Goal: Task Accomplishment & Management: Complete application form

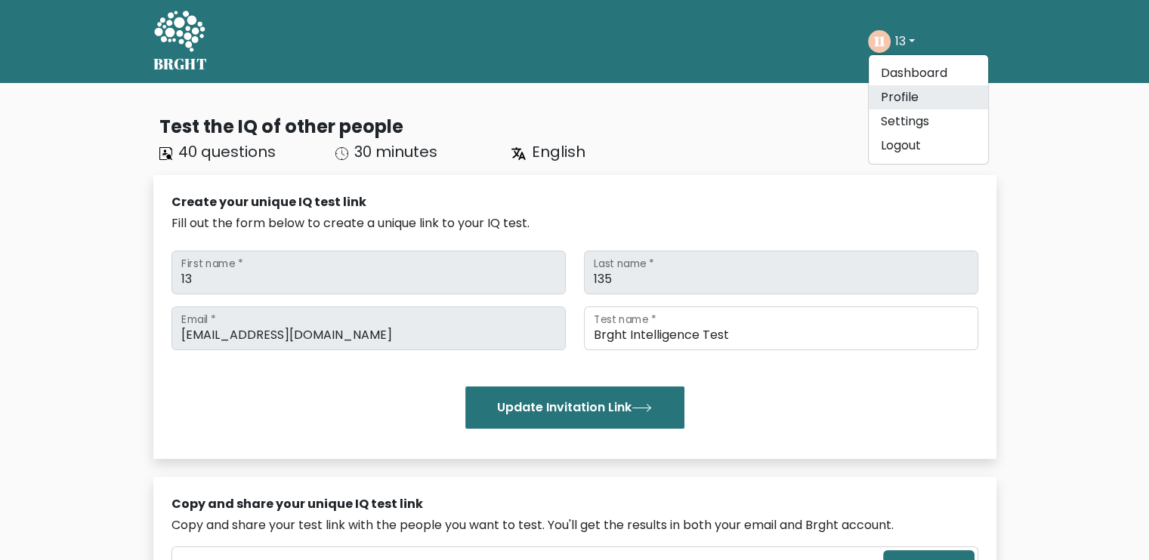
click at [898, 97] on link "Profile" at bounding box center [928, 97] width 119 height 24
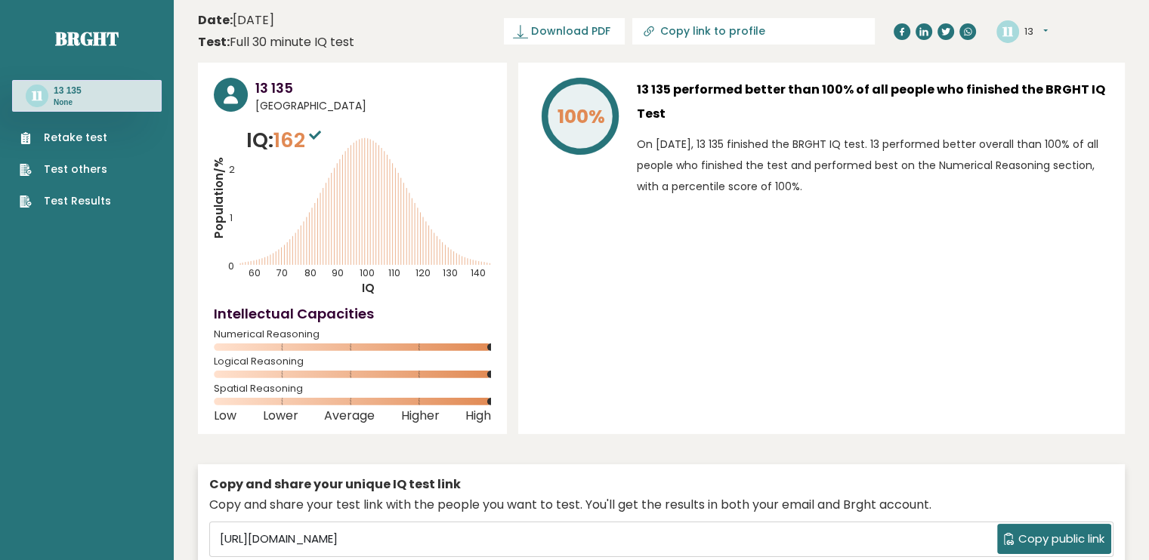
click at [48, 139] on link "Retake test" at bounding box center [65, 138] width 91 height 16
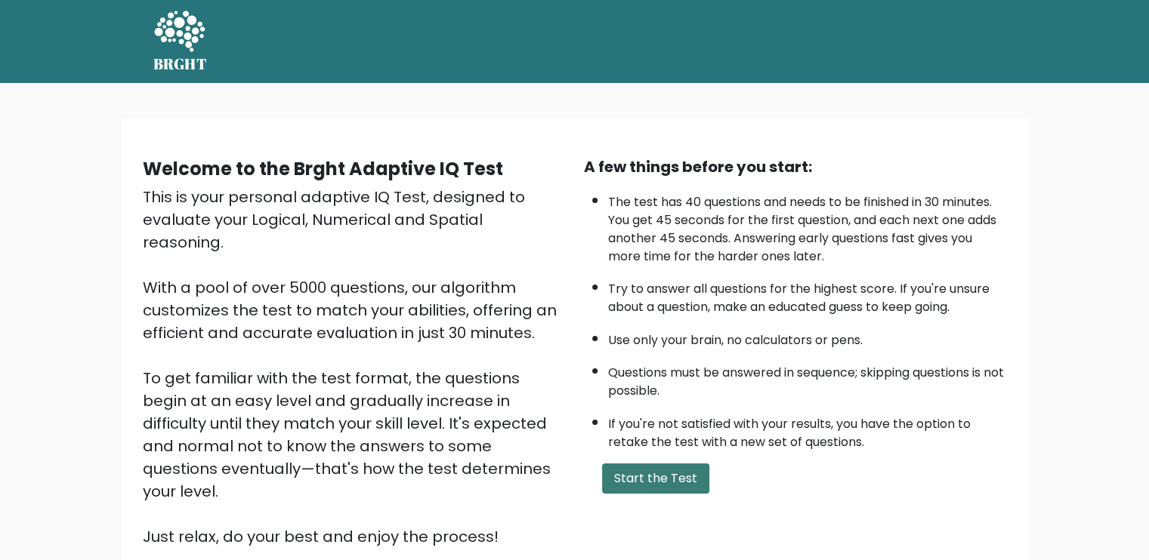
click at [657, 484] on button "Start the Test" at bounding box center [655, 479] width 107 height 30
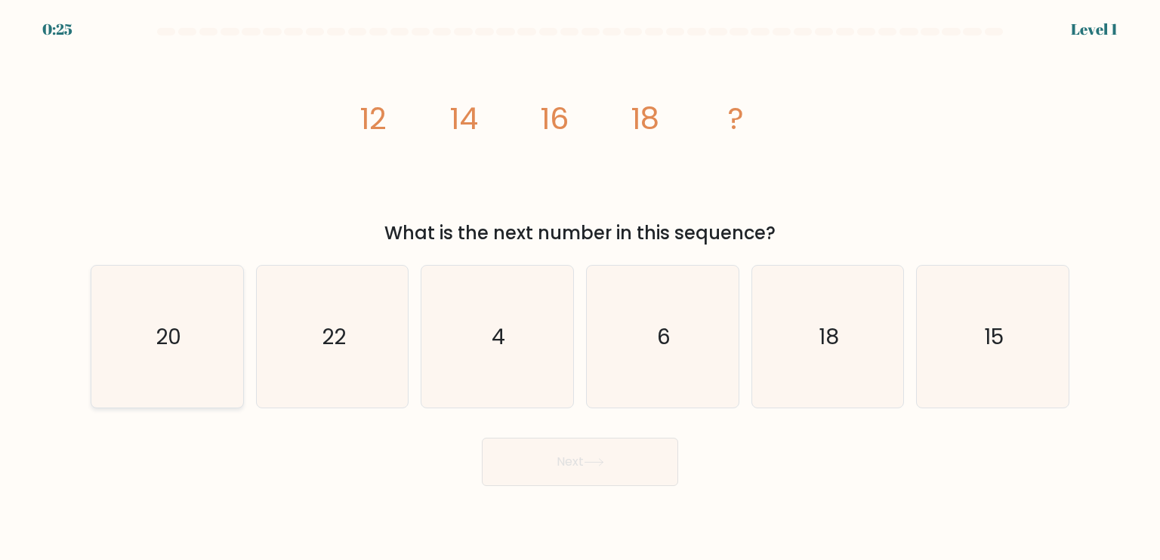
click at [166, 336] on text "20" at bounding box center [169, 336] width 26 height 30
click at [580, 288] on input "a. 20" at bounding box center [580, 284] width 1 height 8
radio input "true"
click at [581, 446] on button "Next" at bounding box center [580, 462] width 196 height 48
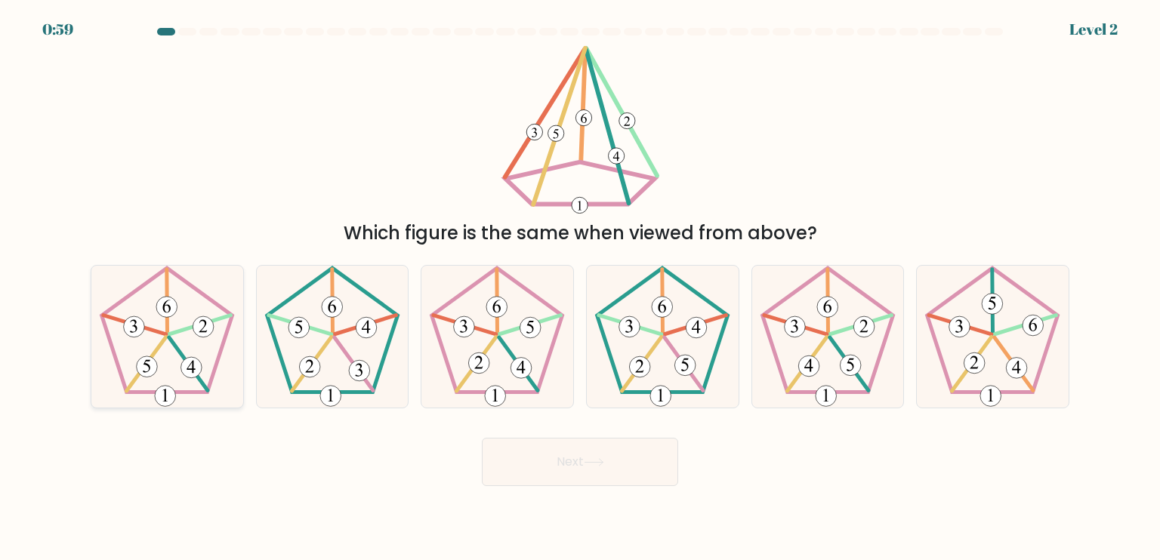
click at [218, 397] on icon at bounding box center [167, 337] width 142 height 142
click at [580, 288] on input "a." at bounding box center [580, 284] width 1 height 8
radio input "true"
click at [505, 462] on button "Next" at bounding box center [580, 462] width 196 height 48
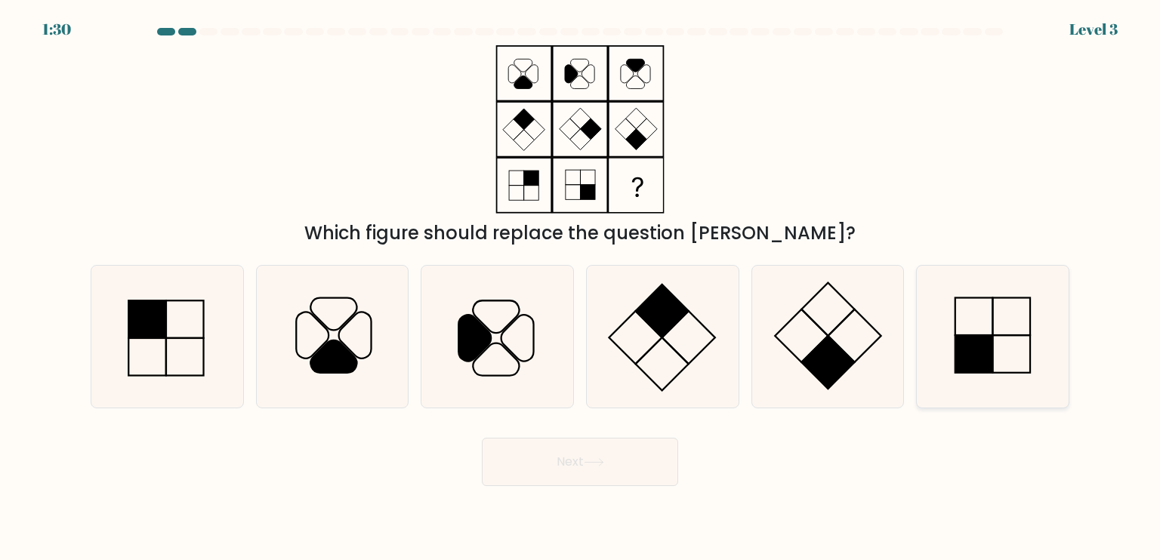
click at [981, 347] on rect at bounding box center [974, 354] width 38 height 38
click at [581, 288] on input "f." at bounding box center [580, 284] width 1 height 8
radio input "true"
click at [615, 453] on button "Next" at bounding box center [580, 462] width 196 height 48
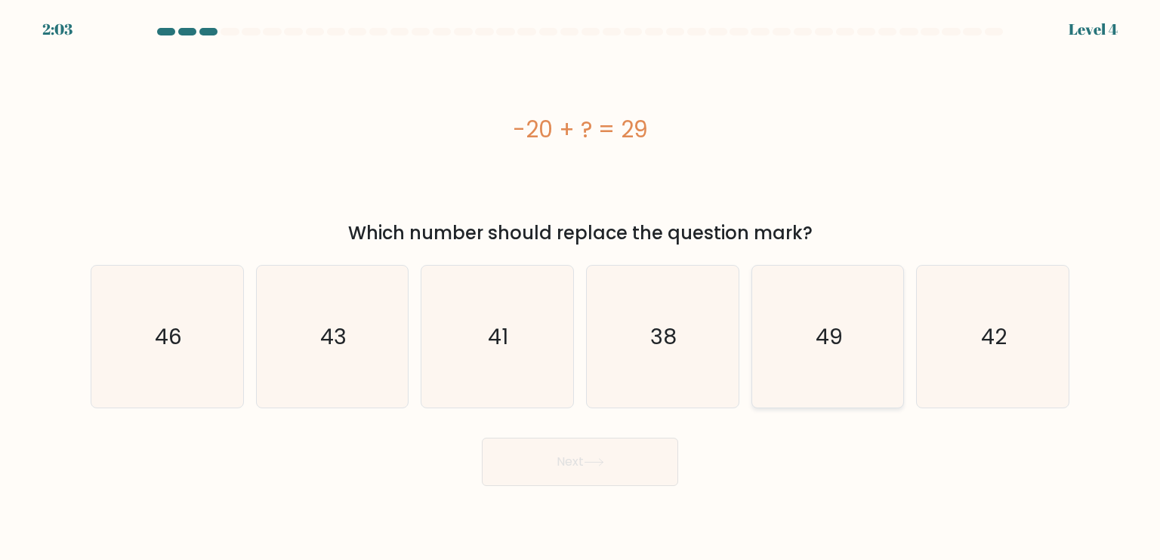
click at [859, 368] on icon "49" at bounding box center [828, 337] width 142 height 142
click at [581, 288] on input "e. 49" at bounding box center [580, 284] width 1 height 8
radio input "true"
click at [644, 472] on button "Next" at bounding box center [580, 462] width 196 height 48
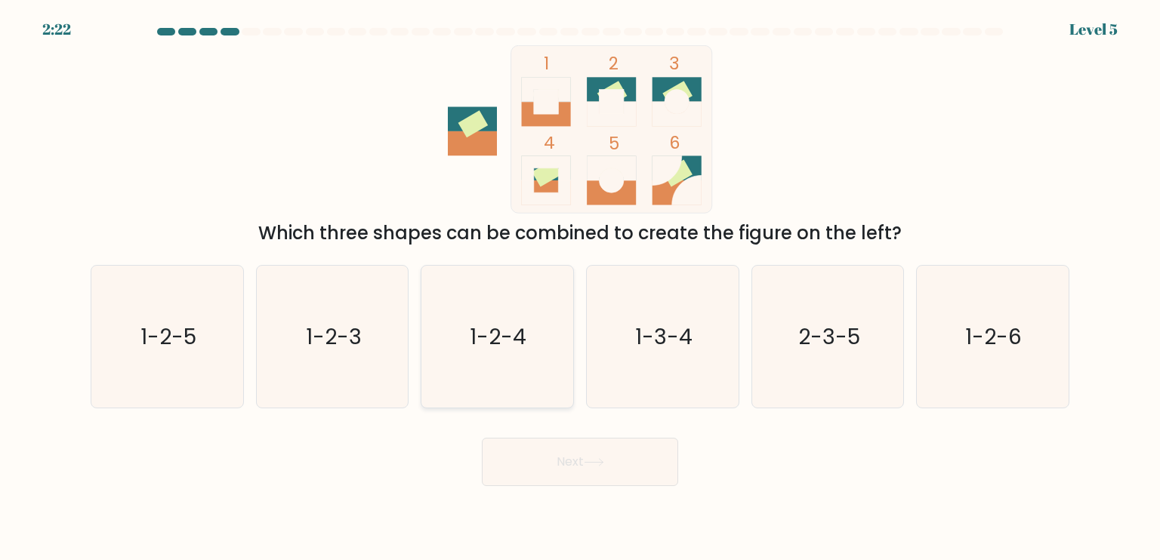
click at [482, 357] on icon "1-2-4" at bounding box center [497, 337] width 142 height 142
click at [580, 288] on input "c. 1-2-4" at bounding box center [580, 284] width 1 height 8
radio input "true"
click at [555, 476] on button "Next" at bounding box center [580, 462] width 196 height 48
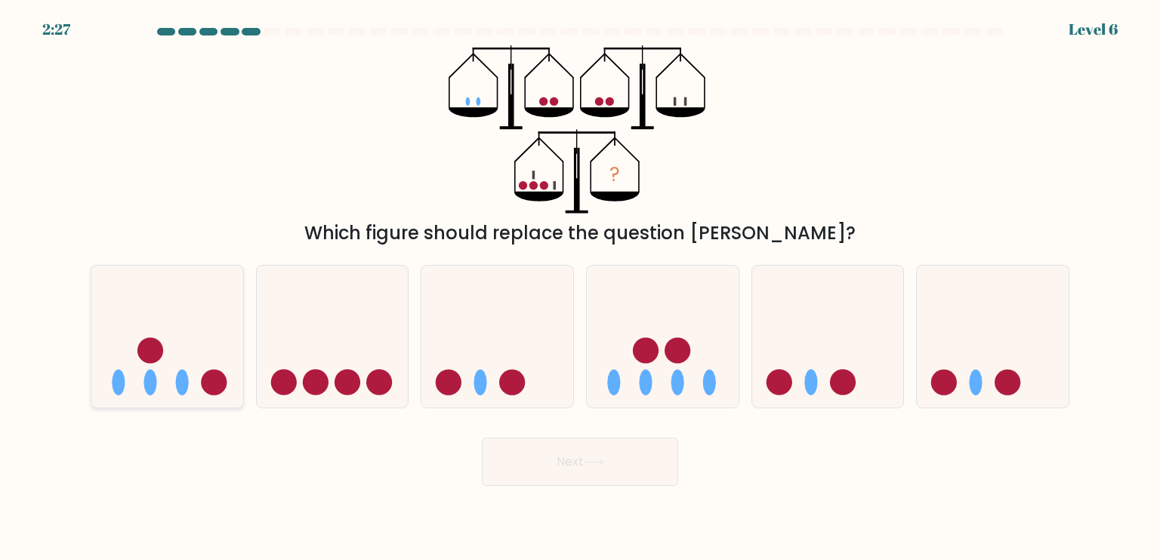
click at [208, 400] on icon at bounding box center [167, 336] width 152 height 125
click at [580, 288] on input "a." at bounding box center [580, 284] width 1 height 8
radio input "true"
click at [573, 462] on button "Next" at bounding box center [580, 462] width 196 height 48
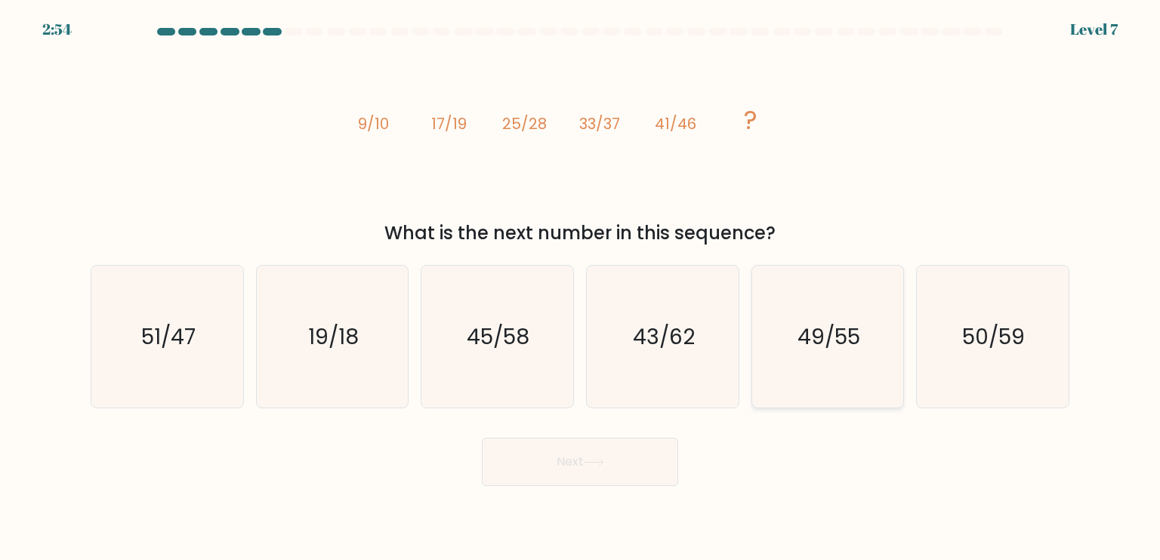
click at [825, 378] on icon "49/55" at bounding box center [828, 337] width 142 height 142
click at [581, 288] on input "e. 49/55" at bounding box center [580, 284] width 1 height 8
radio input "true"
click at [639, 466] on button "Next" at bounding box center [580, 462] width 196 height 48
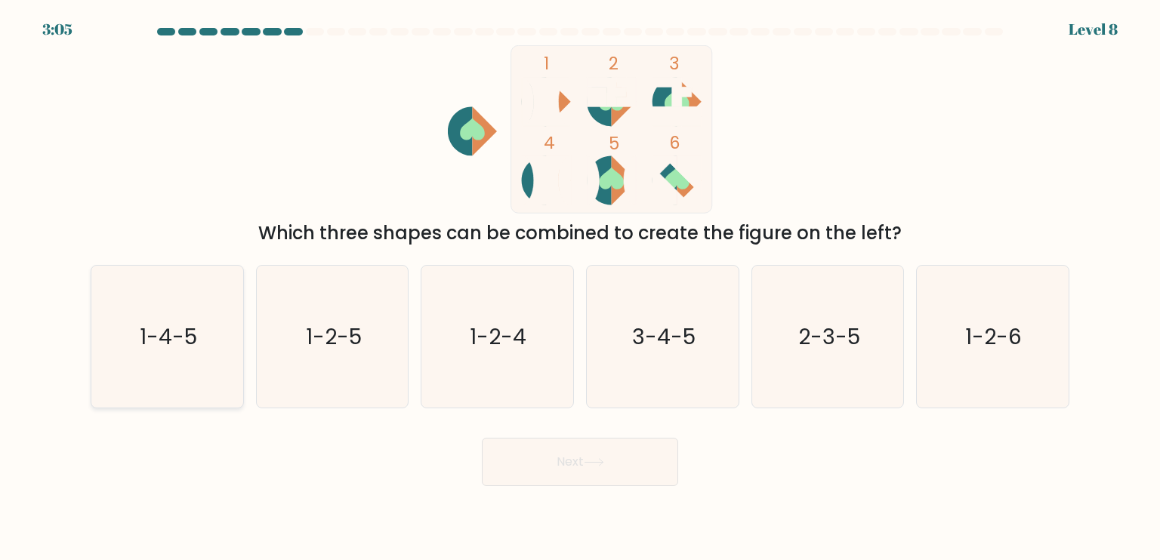
click at [125, 374] on icon "1-4-5" at bounding box center [167, 337] width 142 height 142
click at [580, 288] on input "a. 1-4-5" at bounding box center [580, 284] width 1 height 8
radio input "true"
click at [560, 458] on button "Next" at bounding box center [580, 462] width 196 height 48
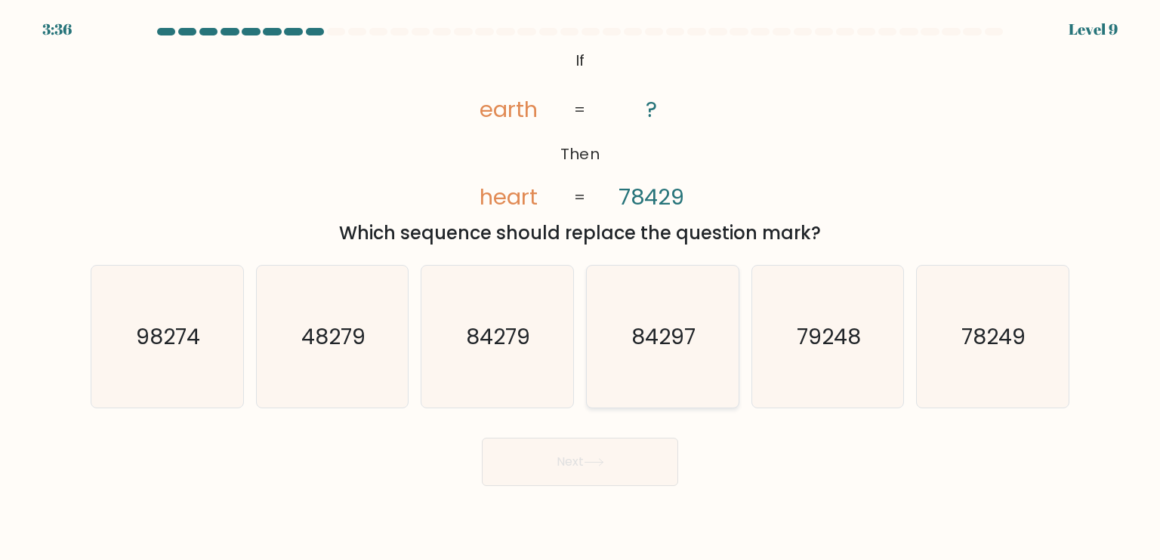
click at [631, 363] on icon "84297" at bounding box center [662, 337] width 142 height 142
click at [581, 288] on input "d. 84297" at bounding box center [580, 284] width 1 height 8
radio input "true"
click at [602, 448] on button "Next" at bounding box center [580, 462] width 196 height 48
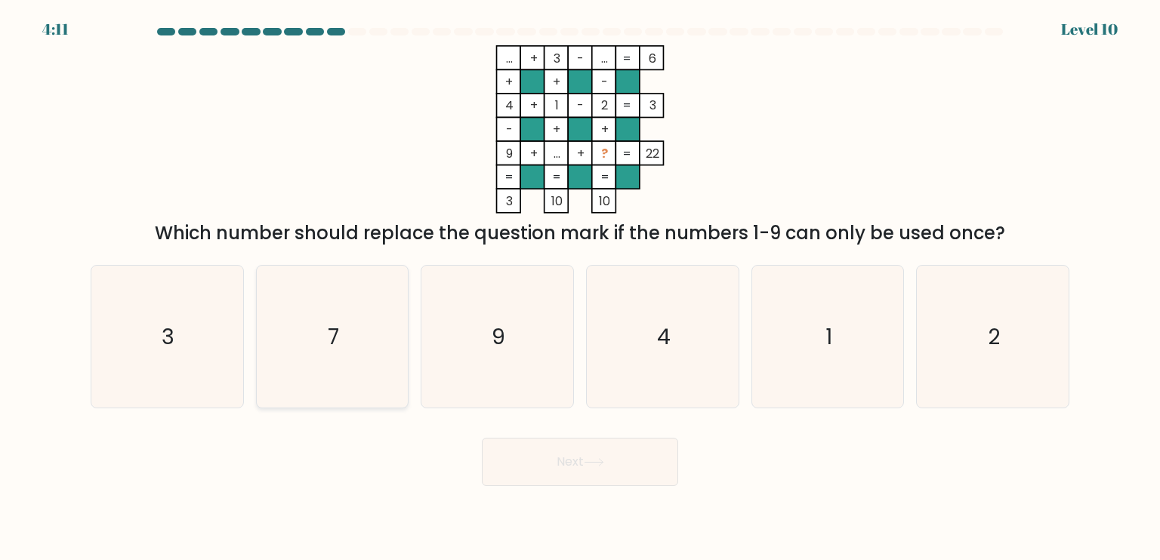
click at [366, 348] on icon "7" at bounding box center [332, 337] width 142 height 142
click at [580, 288] on input "b. 7" at bounding box center [580, 284] width 1 height 8
radio input "true"
click at [641, 462] on button "Next" at bounding box center [580, 462] width 196 height 48
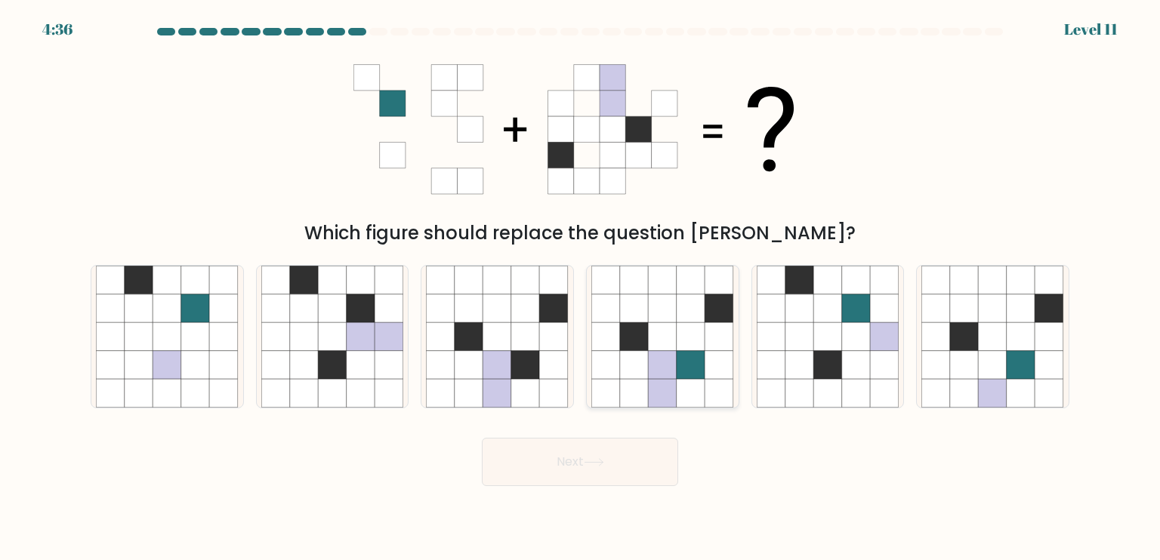
click at [698, 384] on icon at bounding box center [691, 393] width 29 height 29
click at [581, 288] on input "d." at bounding box center [580, 284] width 1 height 8
radio input "true"
click at [631, 483] on button "Next" at bounding box center [580, 462] width 196 height 48
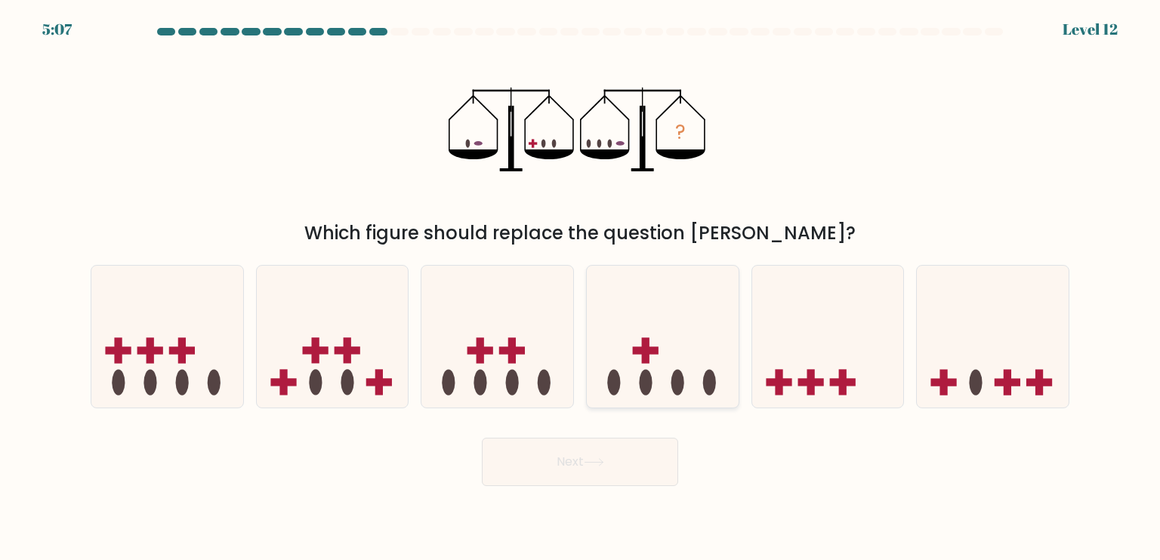
click at [659, 372] on icon at bounding box center [663, 336] width 152 height 125
click at [581, 288] on input "d." at bounding box center [580, 284] width 1 height 8
radio input "true"
click at [620, 470] on button "Next" at bounding box center [580, 462] width 196 height 48
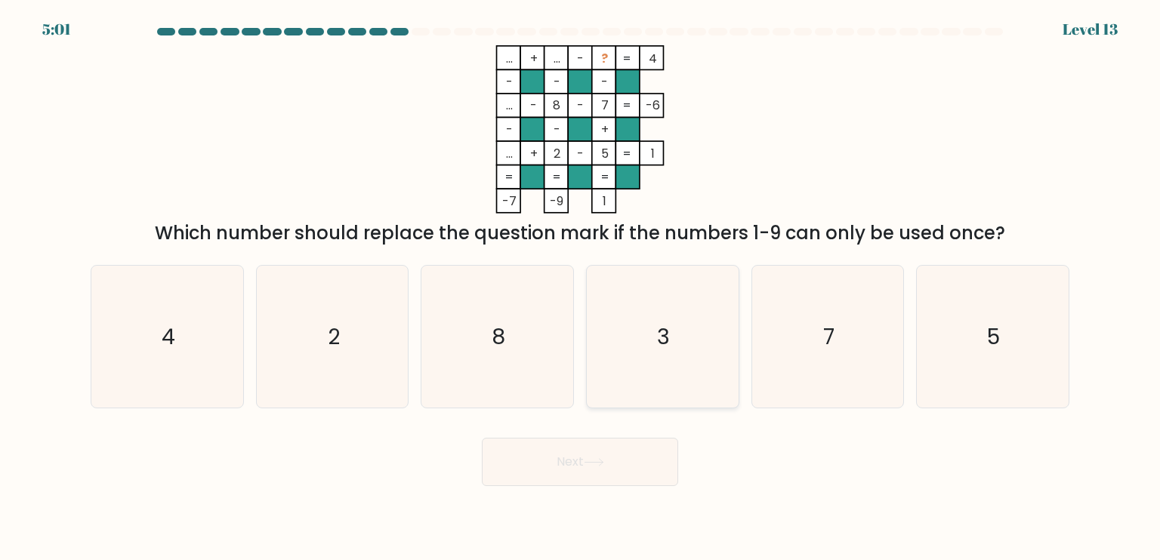
click at [625, 302] on icon "3" at bounding box center [662, 337] width 142 height 142
click at [581, 288] on input "d. 3" at bounding box center [580, 284] width 1 height 8
radio input "true"
click at [613, 469] on button "Next" at bounding box center [580, 462] width 196 height 48
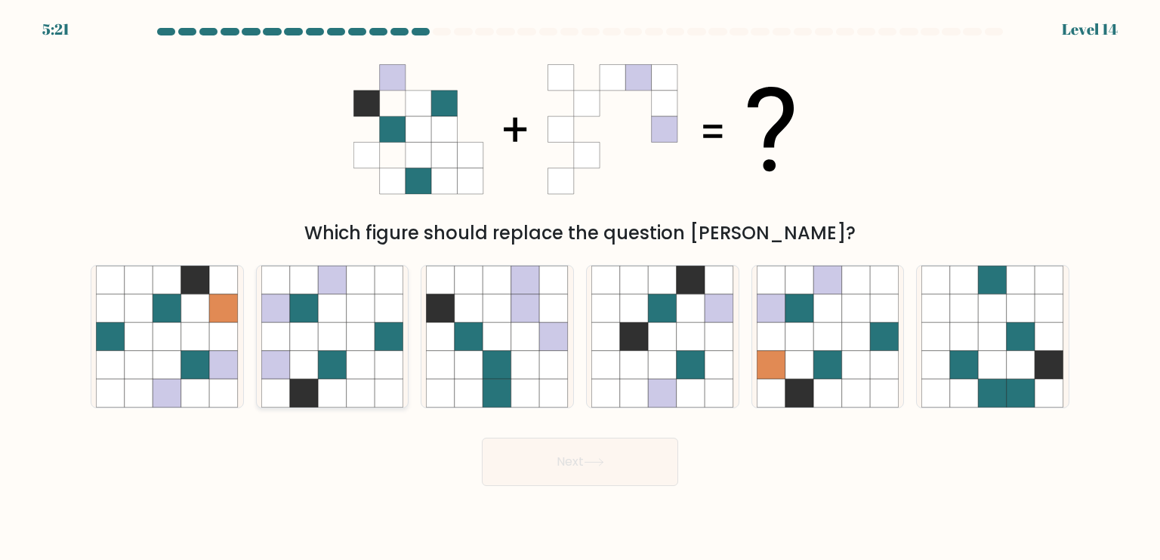
click at [360, 363] on icon at bounding box center [361, 365] width 29 height 29
click at [580, 288] on input "b." at bounding box center [580, 284] width 1 height 8
radio input "true"
click at [582, 466] on button "Next" at bounding box center [580, 462] width 196 height 48
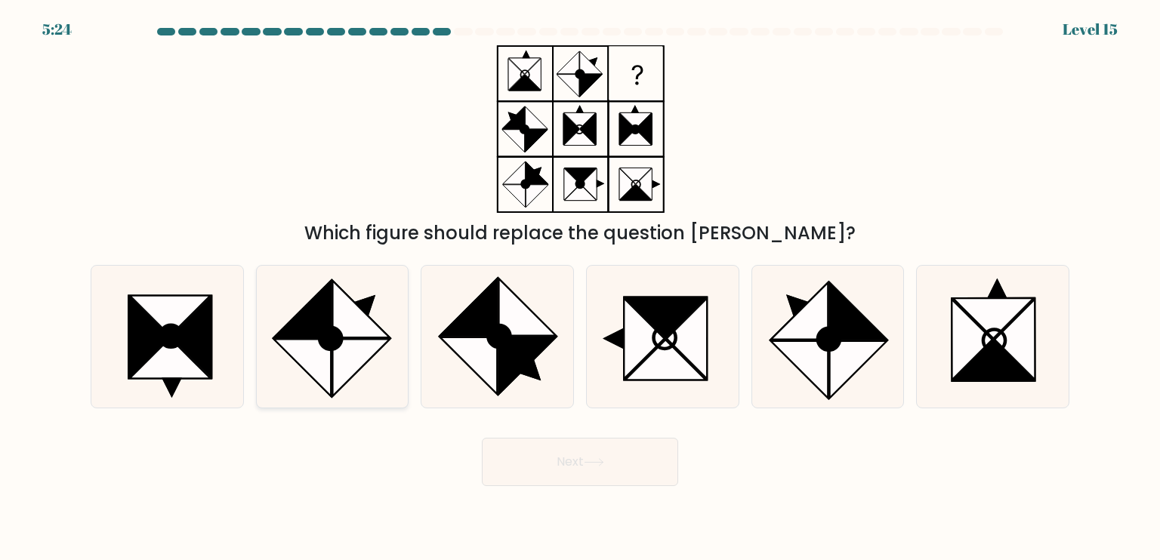
click at [350, 375] on icon at bounding box center [360, 367] width 57 height 57
click at [580, 288] on input "b." at bounding box center [580, 284] width 1 height 8
radio input "true"
click at [628, 471] on button "Next" at bounding box center [580, 462] width 196 height 48
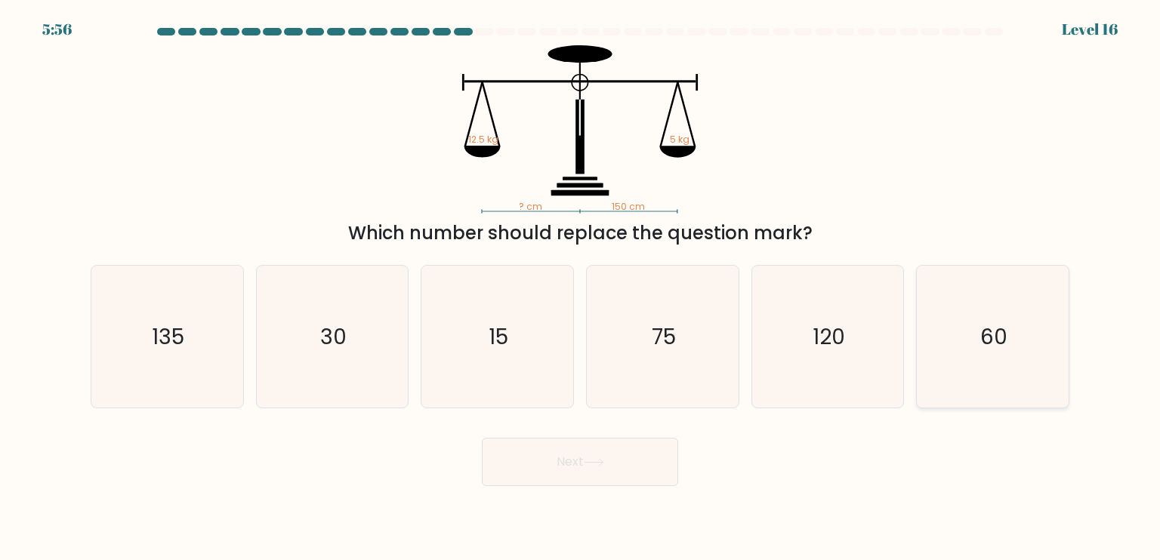
click at [955, 357] on icon "60" at bounding box center [993, 337] width 142 height 142
click at [581, 288] on input "f. 60" at bounding box center [580, 284] width 1 height 8
radio input "true"
click at [592, 460] on icon at bounding box center [594, 462] width 20 height 8
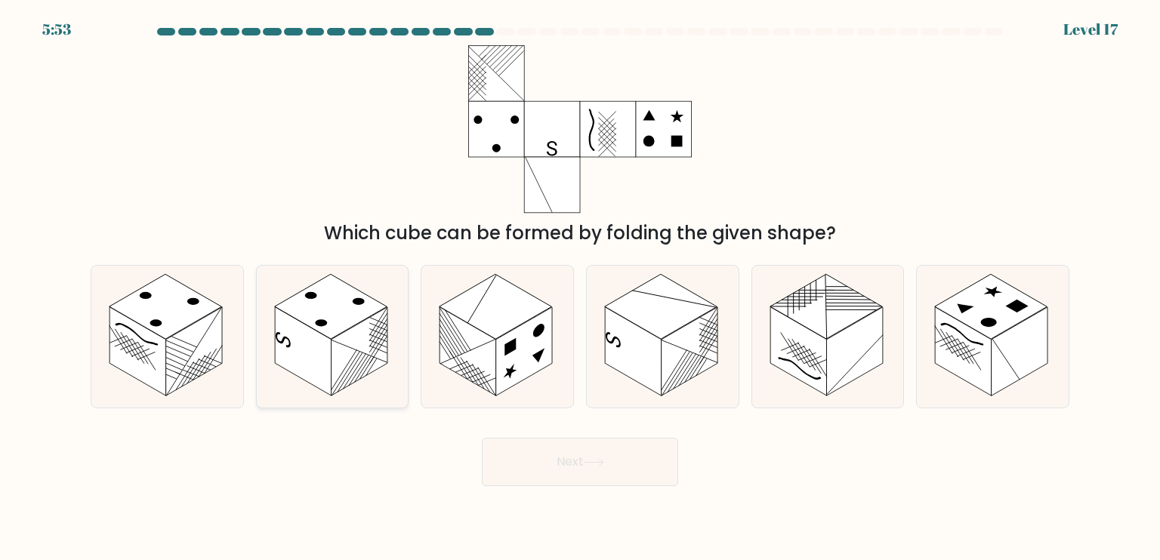
click at [316, 347] on rect at bounding box center [303, 351] width 57 height 89
click at [580, 288] on input "b." at bounding box center [580, 284] width 1 height 8
radio input "true"
click at [538, 452] on button "Next" at bounding box center [580, 462] width 196 height 48
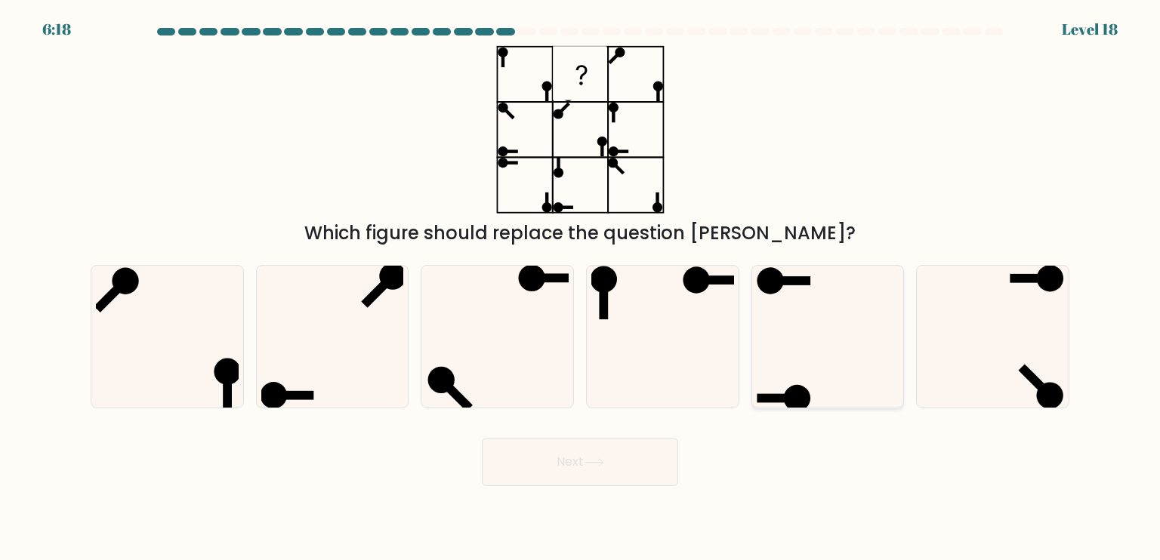
click at [776, 317] on icon at bounding box center [828, 337] width 142 height 142
click at [581, 288] on input "e." at bounding box center [580, 284] width 1 height 8
radio input "true"
click at [798, 422] on form at bounding box center [580, 257] width 1160 height 458
click at [622, 470] on button "Next" at bounding box center [580, 462] width 196 height 48
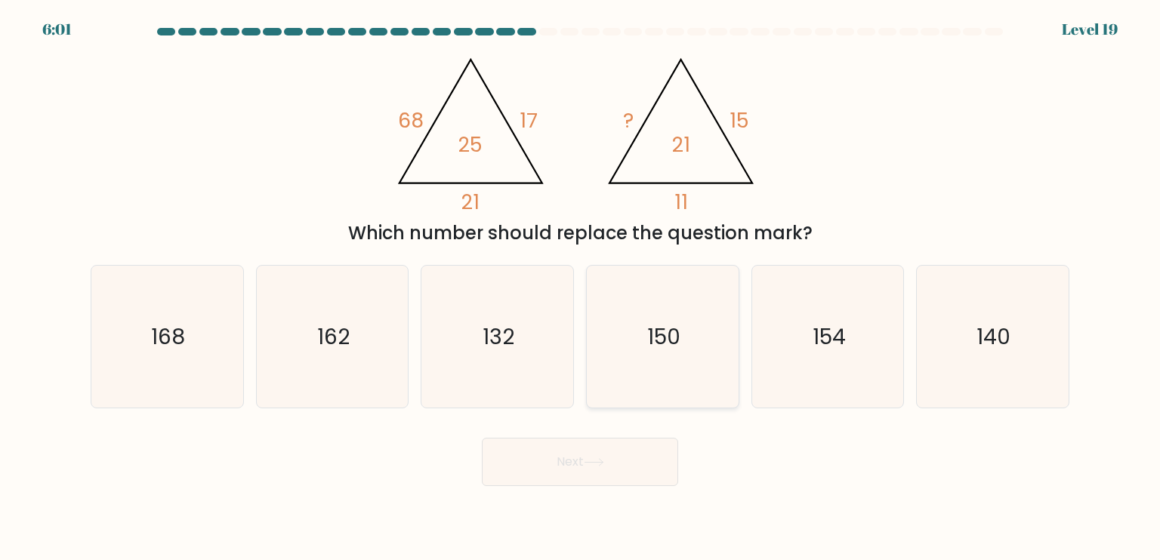
click at [648, 354] on icon "150" at bounding box center [662, 337] width 142 height 142
click at [581, 288] on input "d. 150" at bounding box center [580, 284] width 1 height 8
radio input "true"
click at [644, 479] on button "Next" at bounding box center [580, 462] width 196 height 48
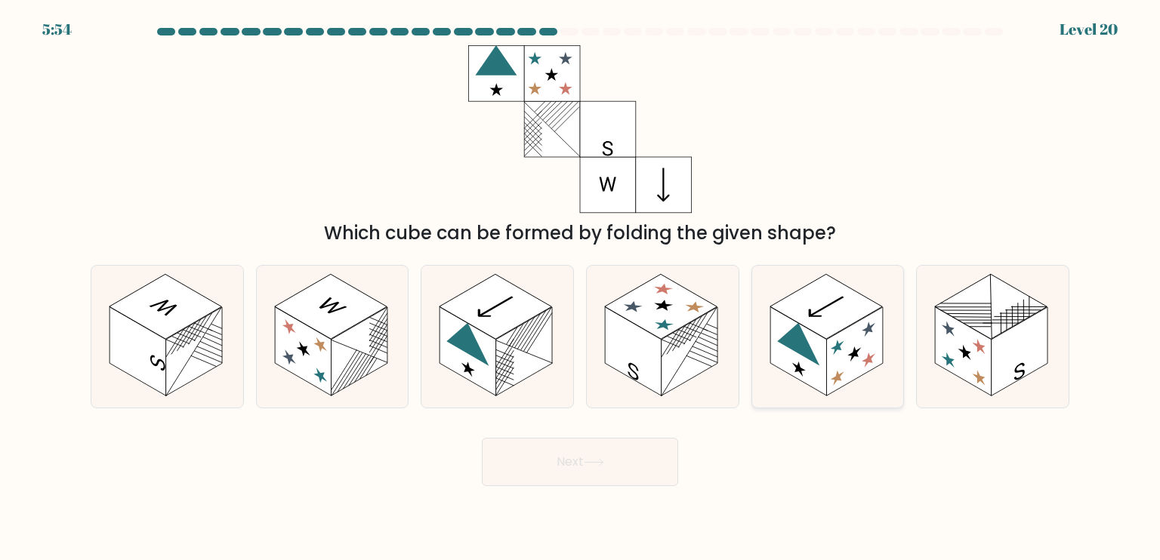
click at [783, 369] on rect at bounding box center [798, 351] width 57 height 89
click at [581, 288] on input "e." at bounding box center [580, 284] width 1 height 8
radio input "true"
click at [597, 466] on icon at bounding box center [594, 462] width 20 height 8
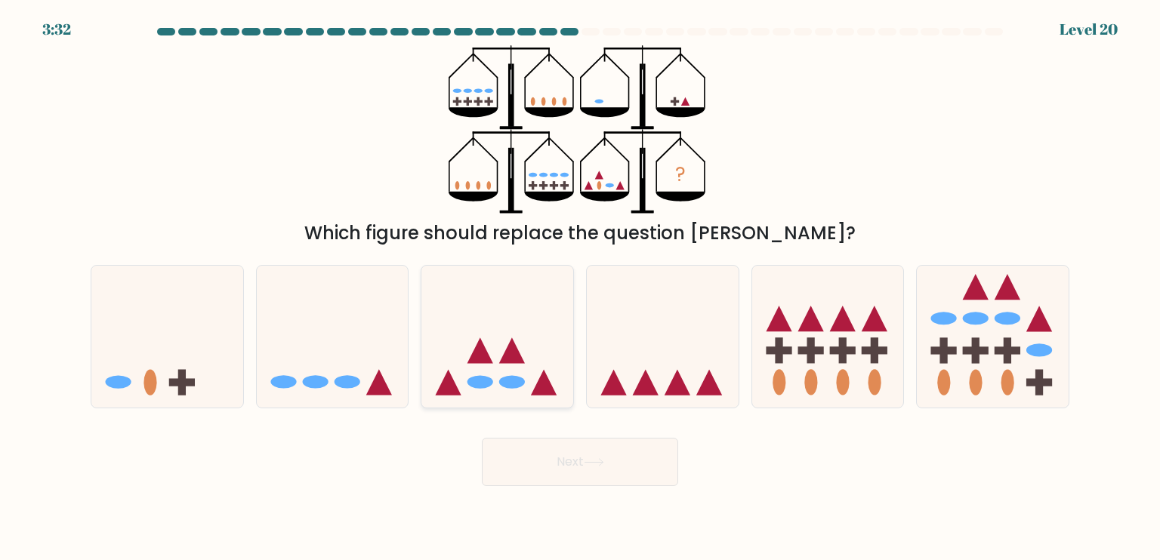
click at [537, 356] on icon at bounding box center [497, 336] width 152 height 125
click at [580, 288] on input "c." at bounding box center [580, 284] width 1 height 8
radio input "true"
click at [592, 472] on button "Next" at bounding box center [580, 462] width 196 height 48
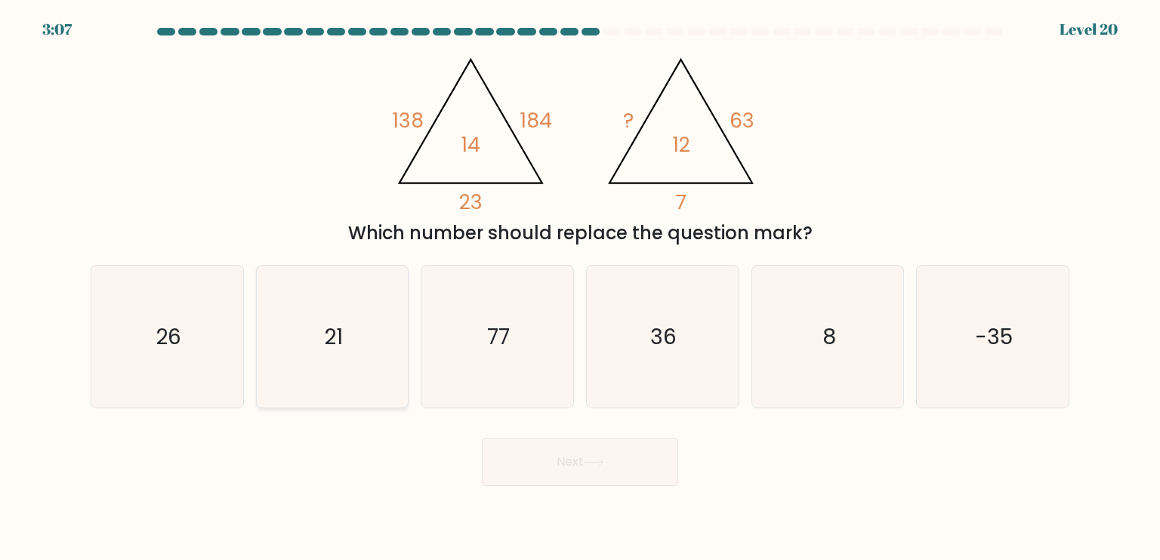
click at [323, 357] on icon "21" at bounding box center [332, 337] width 142 height 142
click at [580, 288] on input "b. 21" at bounding box center [580, 284] width 1 height 8
radio input "true"
click at [629, 481] on button "Next" at bounding box center [580, 462] width 196 height 48
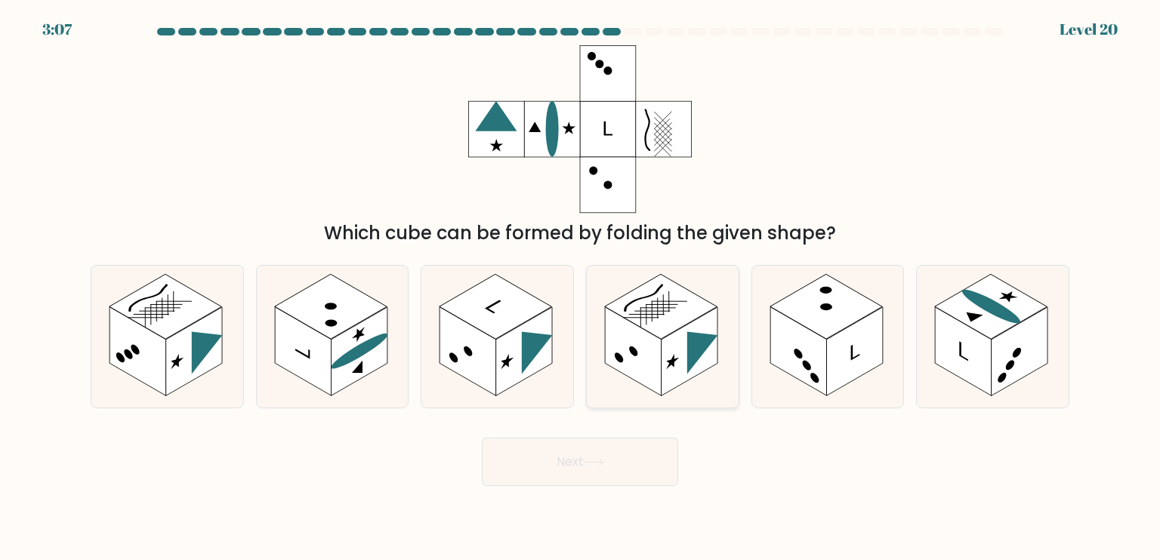
click at [675, 314] on rect at bounding box center [661, 306] width 113 height 65
click at [581, 288] on input "d." at bounding box center [580, 284] width 1 height 8
radio input "true"
click at [619, 451] on button "Next" at bounding box center [580, 462] width 196 height 48
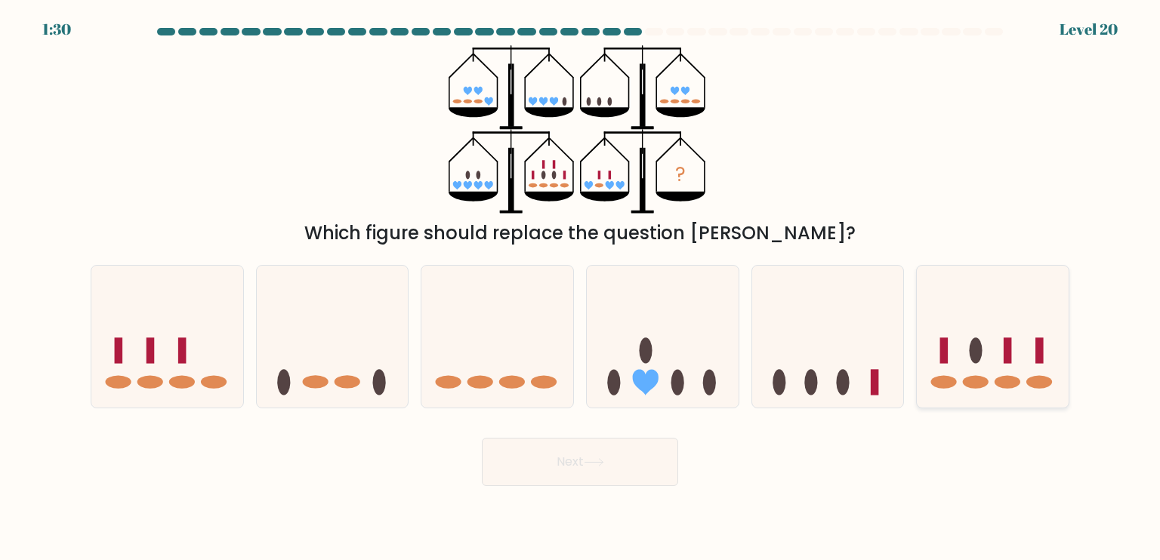
click at [1002, 373] on icon at bounding box center [993, 336] width 152 height 125
click at [581, 288] on input "f." at bounding box center [580, 284] width 1 height 8
radio input "true"
click at [616, 468] on button "Next" at bounding box center [580, 462] width 196 height 48
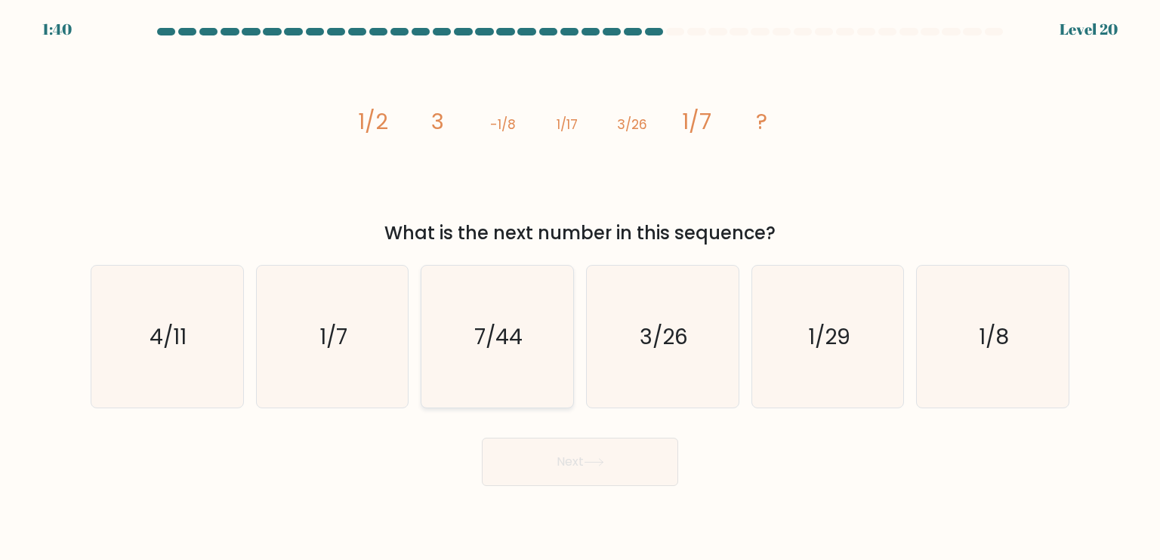
click at [519, 363] on icon "7/44" at bounding box center [497, 337] width 142 height 142
click at [580, 288] on input "c. 7/44" at bounding box center [580, 284] width 1 height 8
radio input "true"
click at [557, 460] on button "Next" at bounding box center [580, 462] width 196 height 48
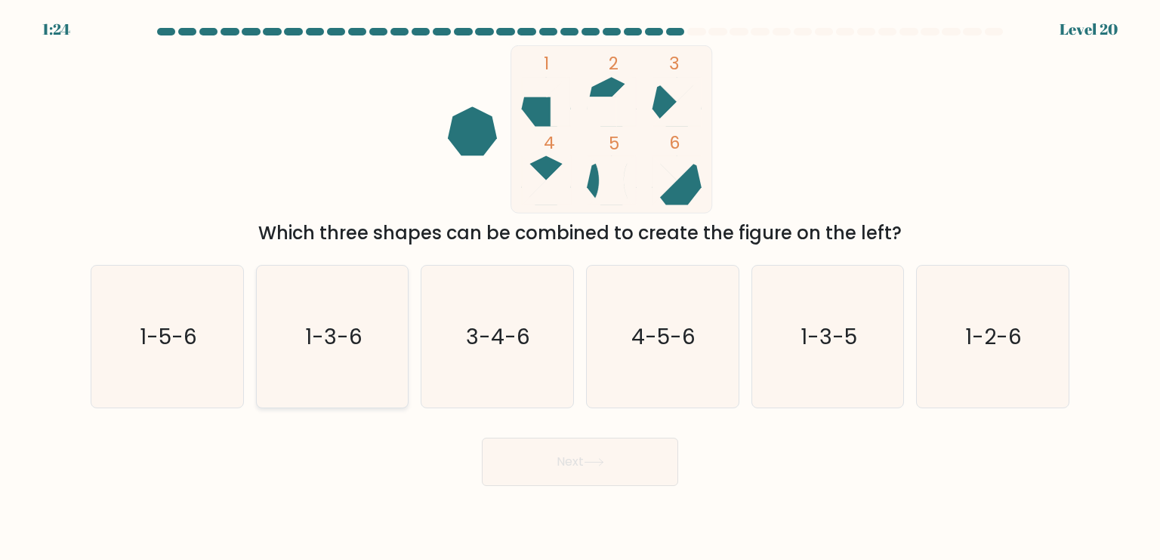
click at [348, 353] on icon "1-3-6" at bounding box center [332, 337] width 142 height 142
click at [580, 288] on input "b. 1-3-6" at bounding box center [580, 284] width 1 height 8
radio input "true"
click at [593, 470] on button "Next" at bounding box center [580, 462] width 196 height 48
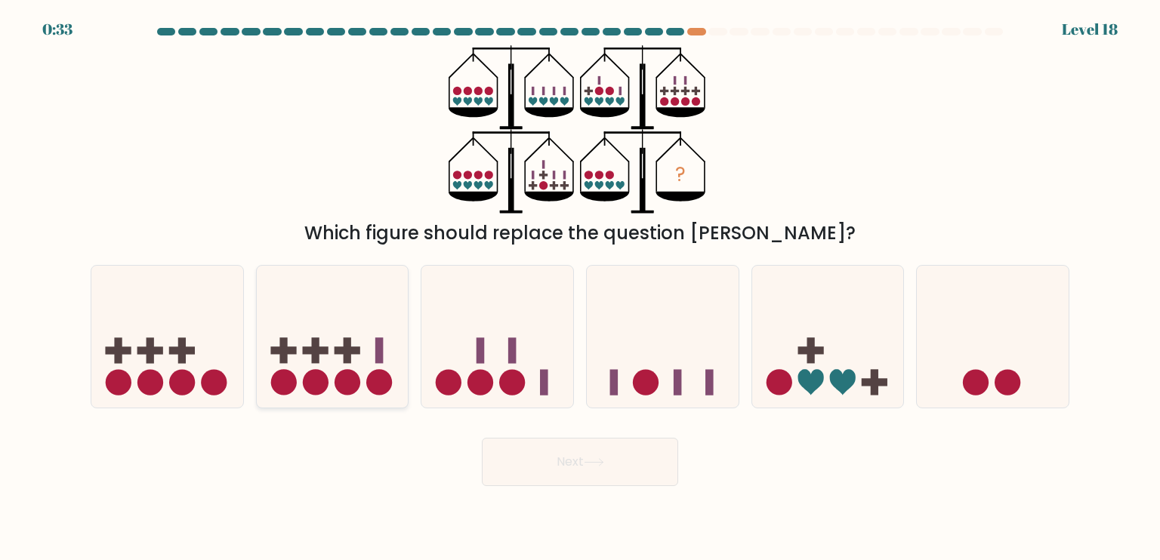
click at [339, 386] on circle at bounding box center [348, 382] width 26 height 26
click at [580, 288] on input "b." at bounding box center [580, 284] width 1 height 8
radio input "true"
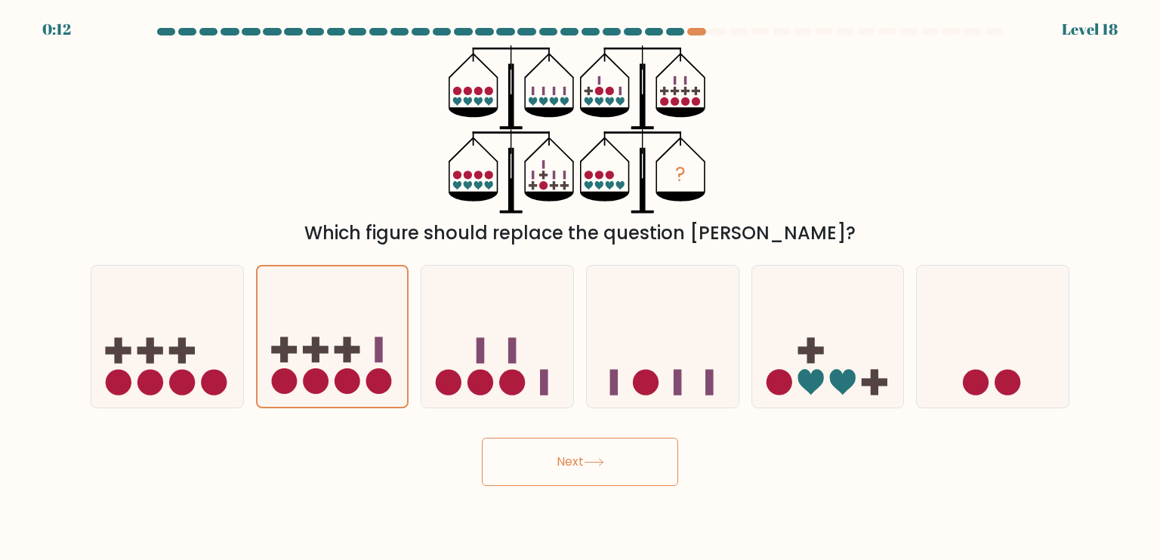
click at [586, 457] on button "Next" at bounding box center [580, 462] width 196 height 48
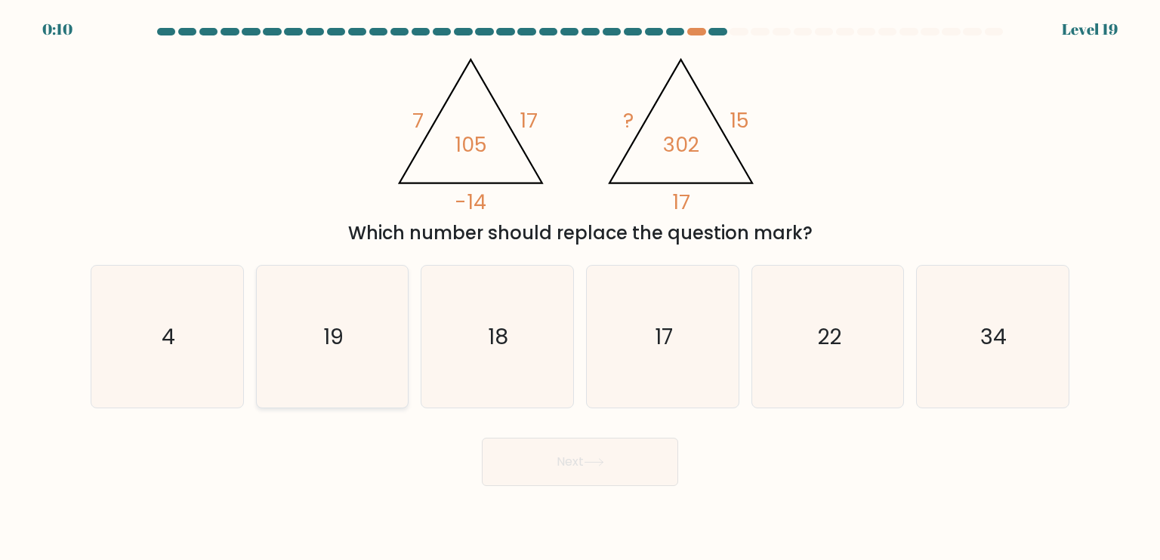
click at [357, 336] on icon "19" at bounding box center [332, 337] width 142 height 142
click at [580, 288] on input "b. 19" at bounding box center [580, 284] width 1 height 8
radio input "true"
click at [631, 457] on button "Next" at bounding box center [580, 462] width 196 height 48
click at [629, 455] on button "Next" at bounding box center [580, 462] width 196 height 48
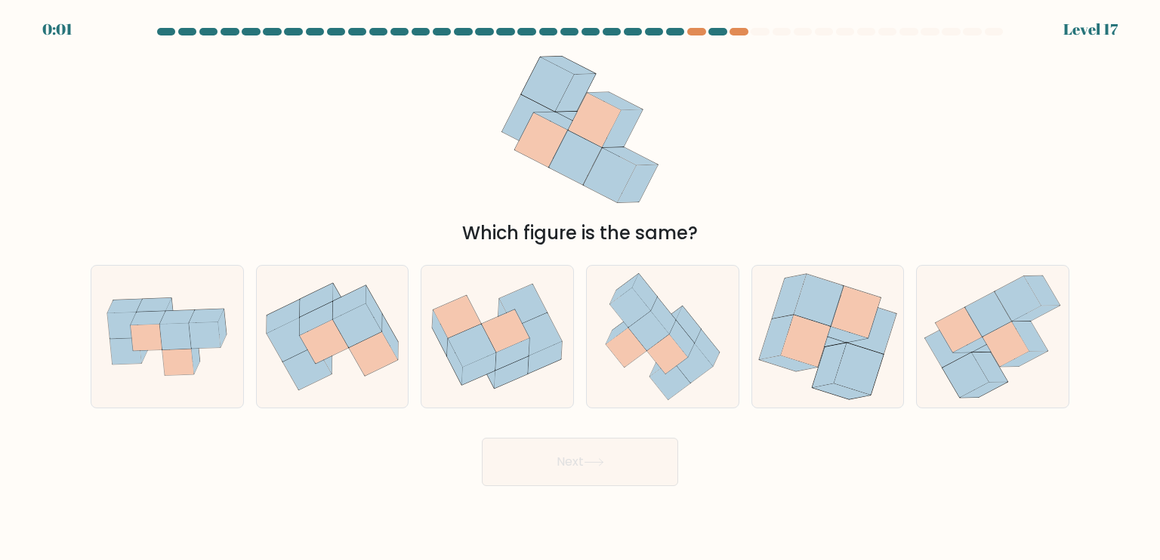
drag, startPoint x: 1042, startPoint y: 344, endPoint x: 765, endPoint y: 457, distance: 299.5
click at [1042, 344] on icon at bounding box center [1031, 336] width 36 height 29
click at [581, 288] on input "f." at bounding box center [580, 284] width 1 height 8
radio input "true"
click at [631, 463] on button "Next" at bounding box center [580, 462] width 196 height 48
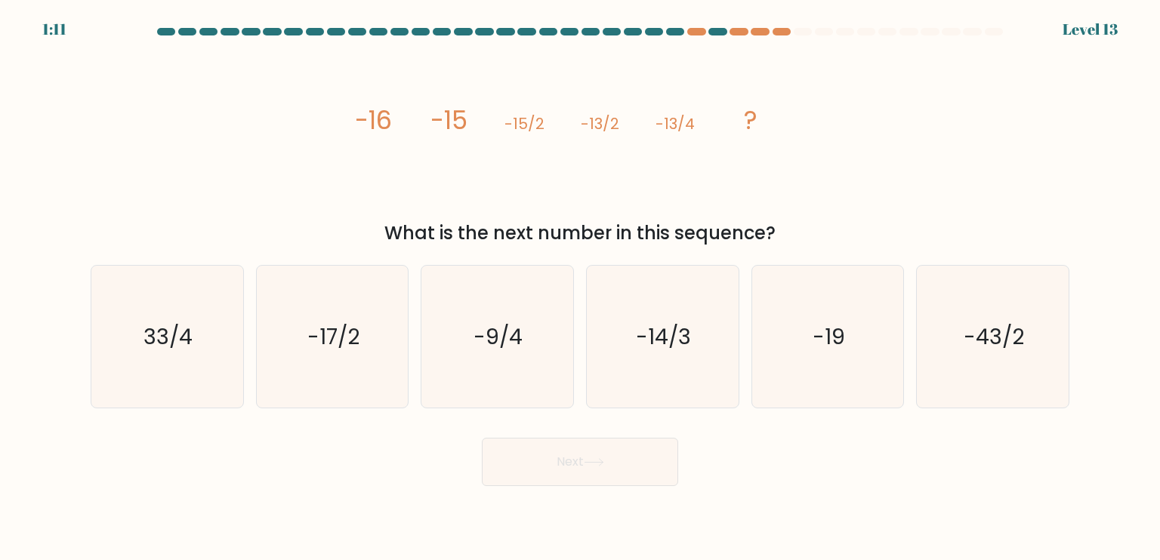
click at [965, 153] on div "image/svg+xml -16 -15 -15/2 -13/2 -13/4 ? What is the next number in this seque…" at bounding box center [580, 146] width 997 height 202
click at [505, 396] on icon "-9/4" at bounding box center [497, 337] width 142 height 142
click at [580, 288] on input "c. -9/4" at bounding box center [580, 284] width 1 height 8
radio input "true"
click at [619, 462] on button "Next" at bounding box center [580, 462] width 196 height 48
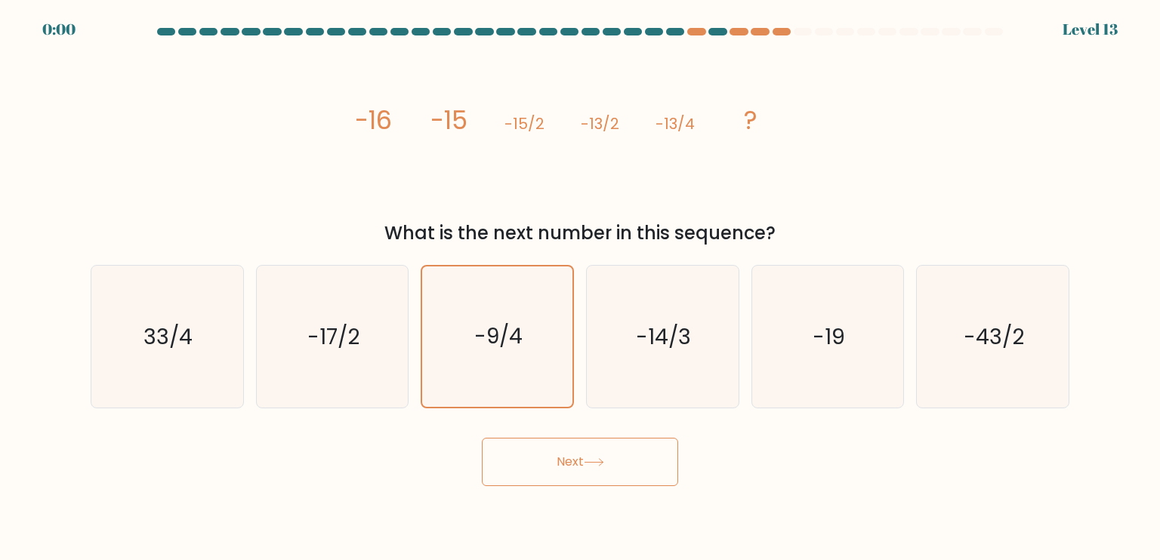
click at [637, 462] on button "Next" at bounding box center [580, 462] width 196 height 48
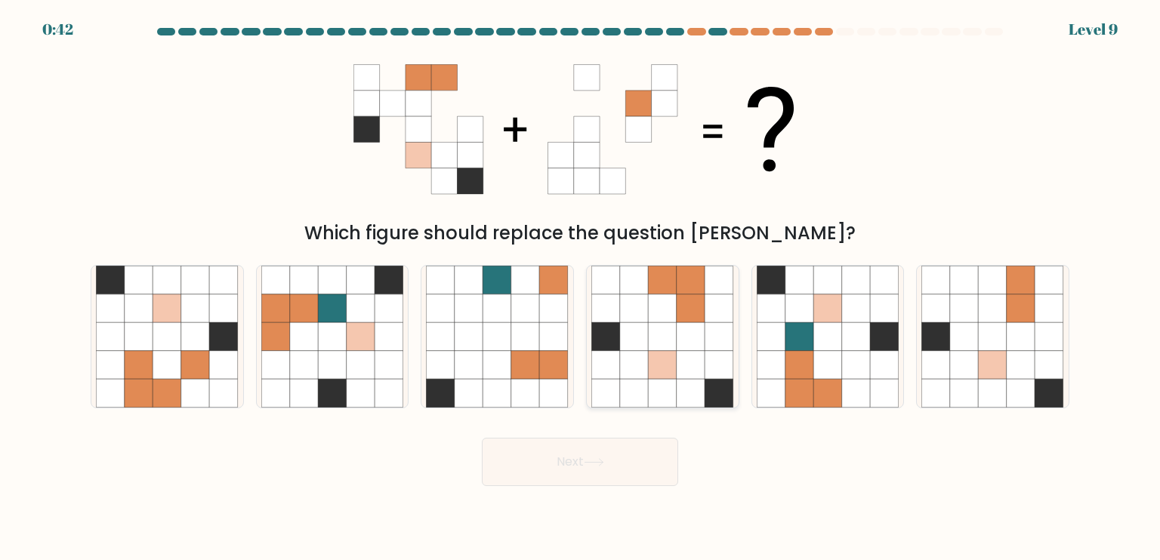
click at [675, 394] on icon at bounding box center [663, 393] width 29 height 29
click at [581, 288] on input "d." at bounding box center [580, 284] width 1 height 8
radio input "true"
click at [641, 462] on button "Next" at bounding box center [580, 462] width 196 height 48
click at [1036, 231] on div "Which figure should replace the question [PERSON_NAME]?" at bounding box center [580, 233] width 961 height 27
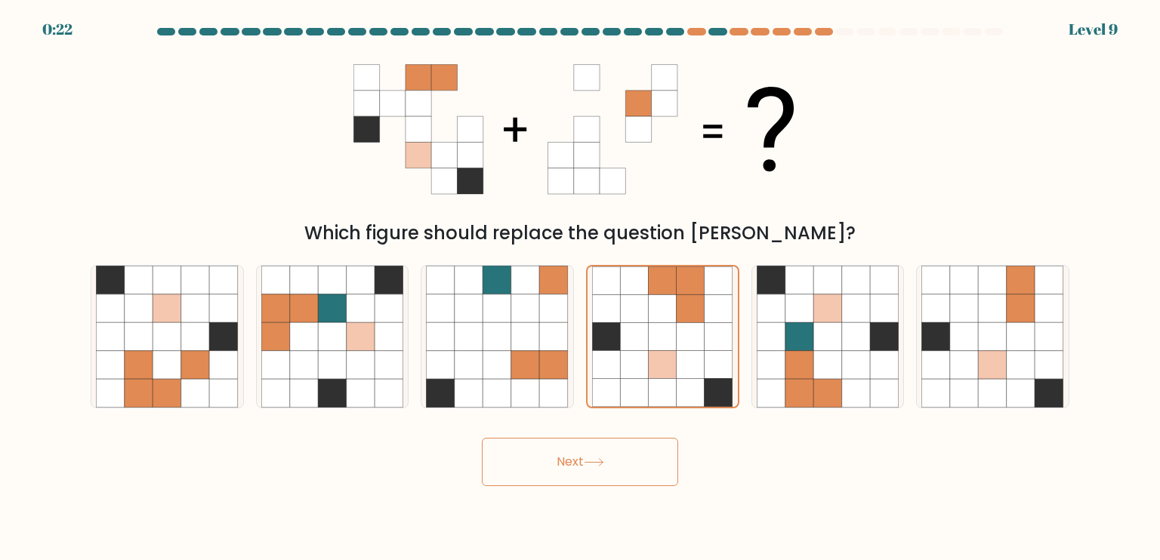
click at [581, 479] on button "Next" at bounding box center [580, 462] width 196 height 48
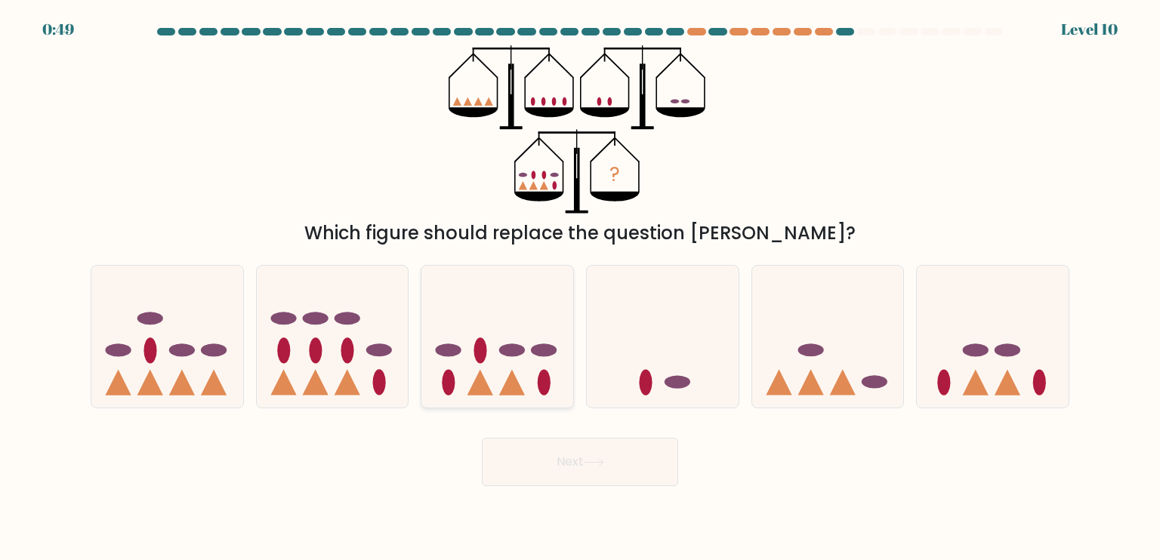
click at [471, 387] on icon at bounding box center [481, 382] width 26 height 26
click at [580, 288] on input "c." at bounding box center [580, 284] width 1 height 8
radio input "true"
click at [575, 452] on button "Next" at bounding box center [580, 462] width 196 height 48
click at [554, 457] on button "Next" at bounding box center [580, 462] width 196 height 48
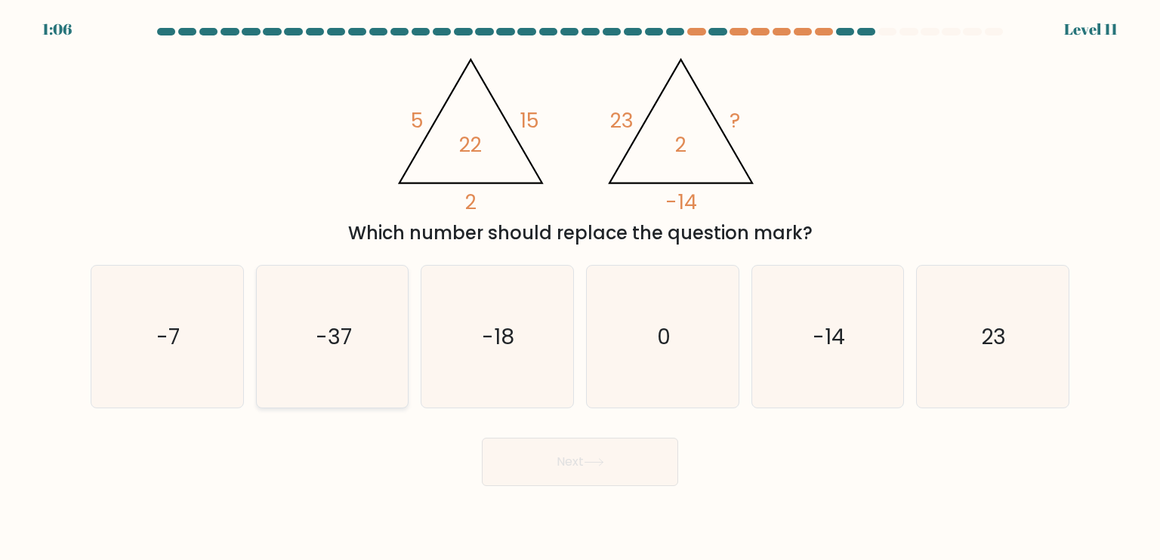
click at [180, 344] on text "-7" at bounding box center [168, 336] width 23 height 30
click at [580, 288] on input "a. -7" at bounding box center [580, 284] width 1 height 8
radio input "true"
click at [545, 457] on button "Next" at bounding box center [580, 462] width 196 height 48
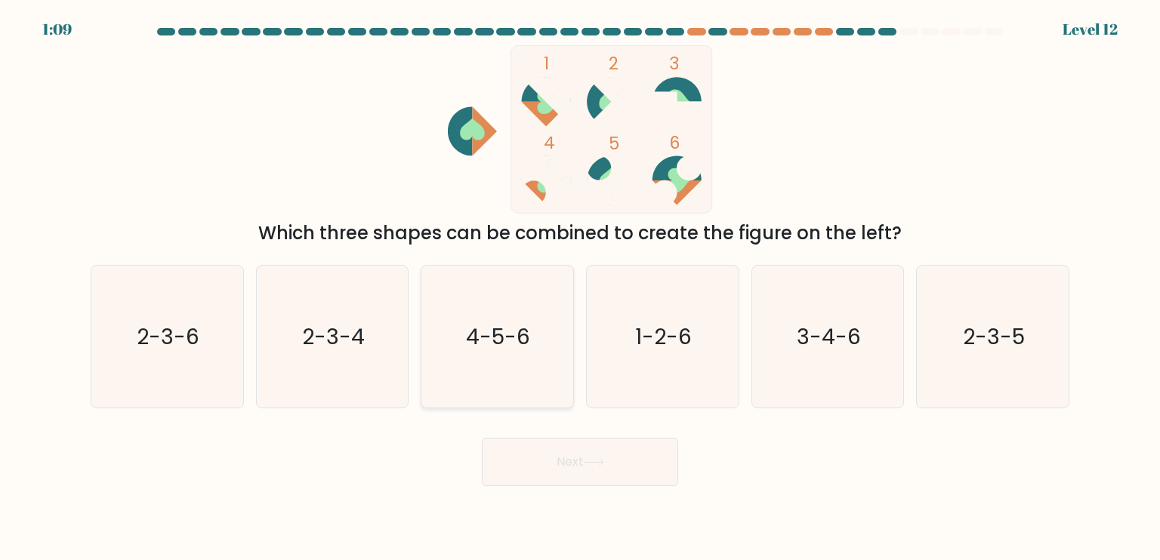
click at [528, 347] on text "4-5-6" at bounding box center [499, 336] width 64 height 30
click at [580, 288] on input "c. 4-5-6" at bounding box center [580, 284] width 1 height 8
radio input "true"
click at [610, 462] on button "Next" at bounding box center [580, 462] width 196 height 48
drag, startPoint x: 566, startPoint y: 455, endPoint x: 656, endPoint y: 433, distance: 92.0
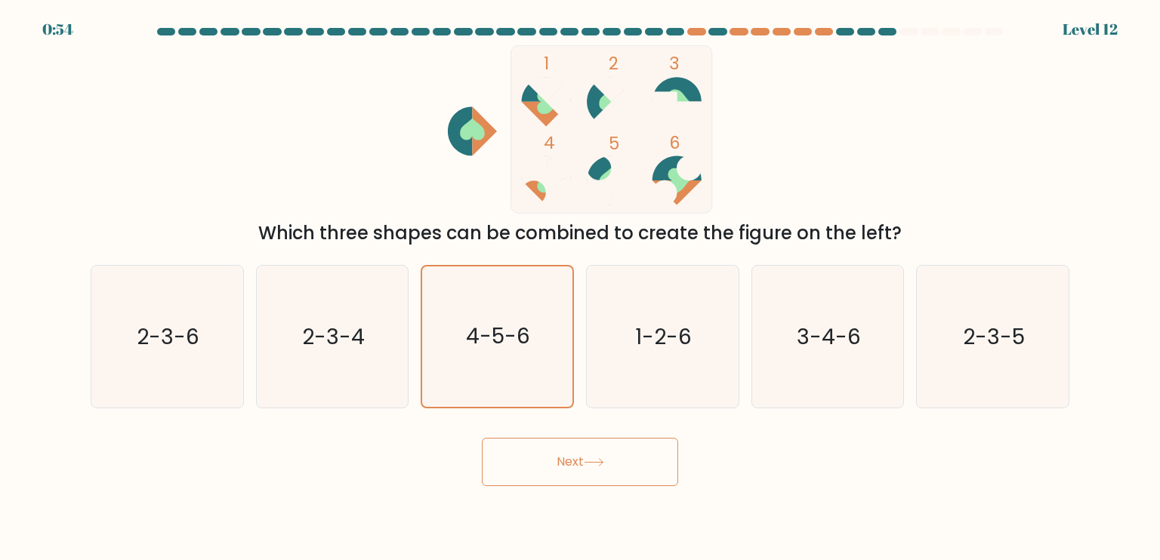
click at [570, 457] on button "Next" at bounding box center [580, 462] width 196 height 48
click at [554, 465] on button "Next" at bounding box center [580, 462] width 196 height 48
click at [525, 375] on icon "4-5-6" at bounding box center [497, 337] width 140 height 140
click at [580, 288] on input "c. 4-5-6" at bounding box center [580, 284] width 1 height 8
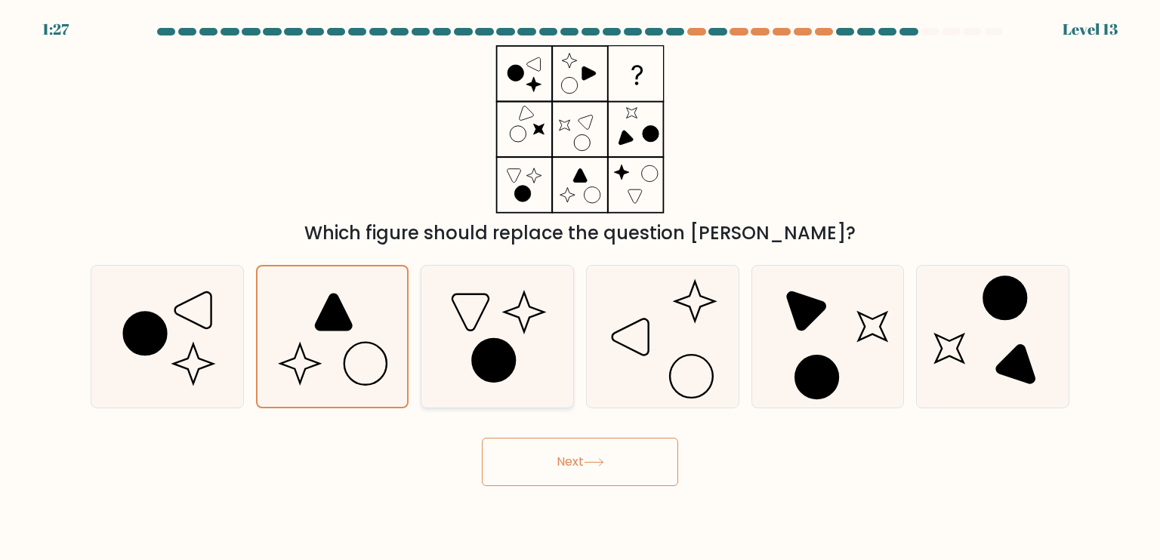
click at [540, 378] on icon at bounding box center [497, 337] width 142 height 142
click at [580, 288] on input "c." at bounding box center [580, 284] width 1 height 8
radio input "true"
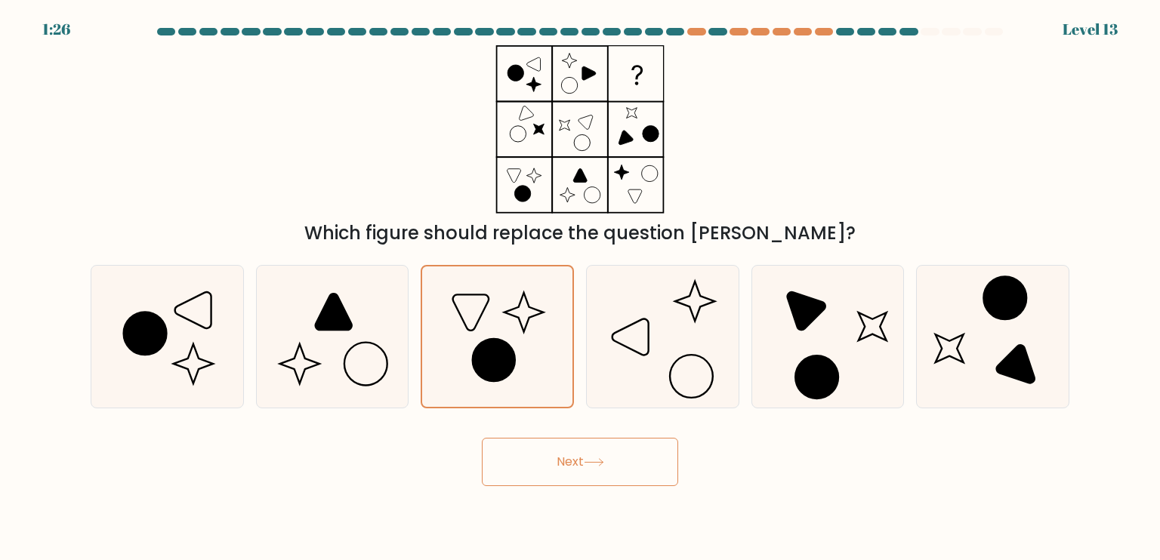
click at [801, 168] on div "Which figure should replace the question mark?" at bounding box center [580, 146] width 997 height 202
click at [673, 309] on icon at bounding box center [662, 337] width 142 height 142
click at [581, 288] on input "d." at bounding box center [580, 284] width 1 height 8
radio input "true"
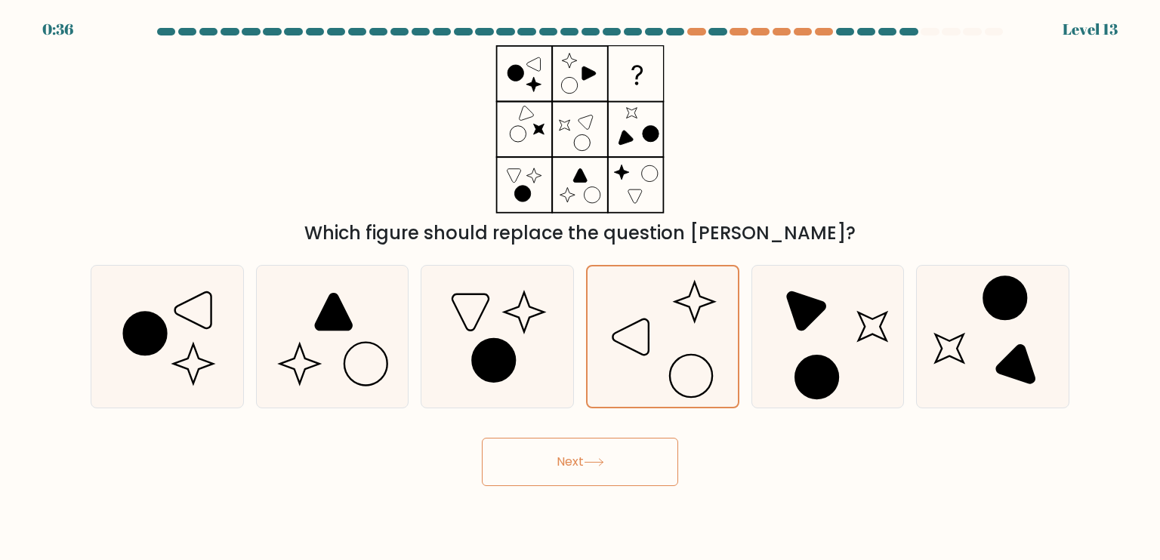
click at [634, 453] on button "Next" at bounding box center [580, 462] width 196 height 48
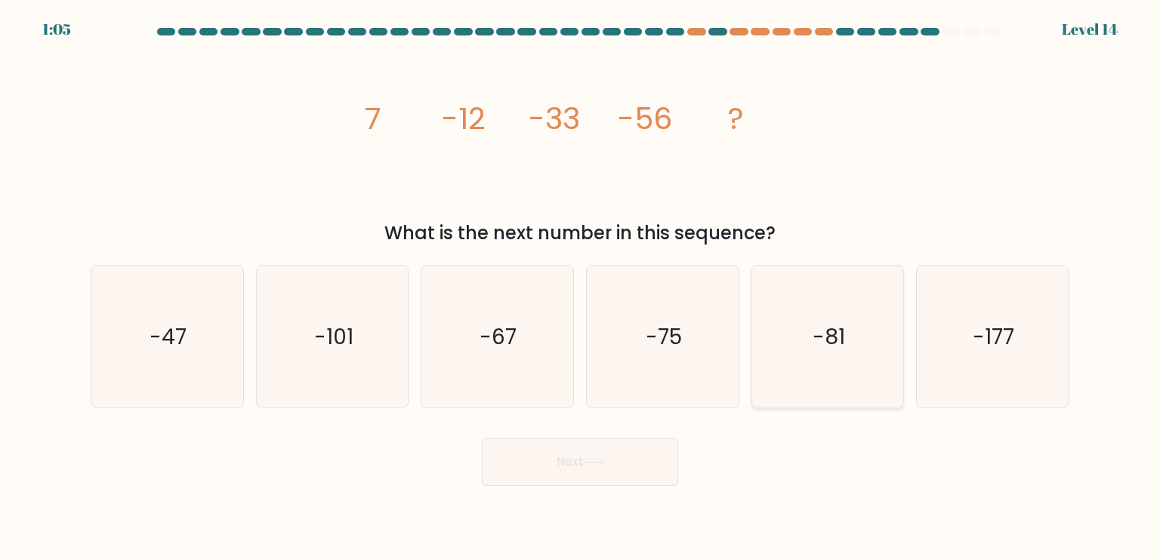
click at [816, 388] on icon "-81" at bounding box center [828, 337] width 142 height 142
click at [581, 288] on input "e. -81" at bounding box center [580, 284] width 1 height 8
radio input "true"
click at [652, 438] on button "Next" at bounding box center [580, 462] width 196 height 48
click at [653, 448] on button "Next" at bounding box center [580, 462] width 196 height 48
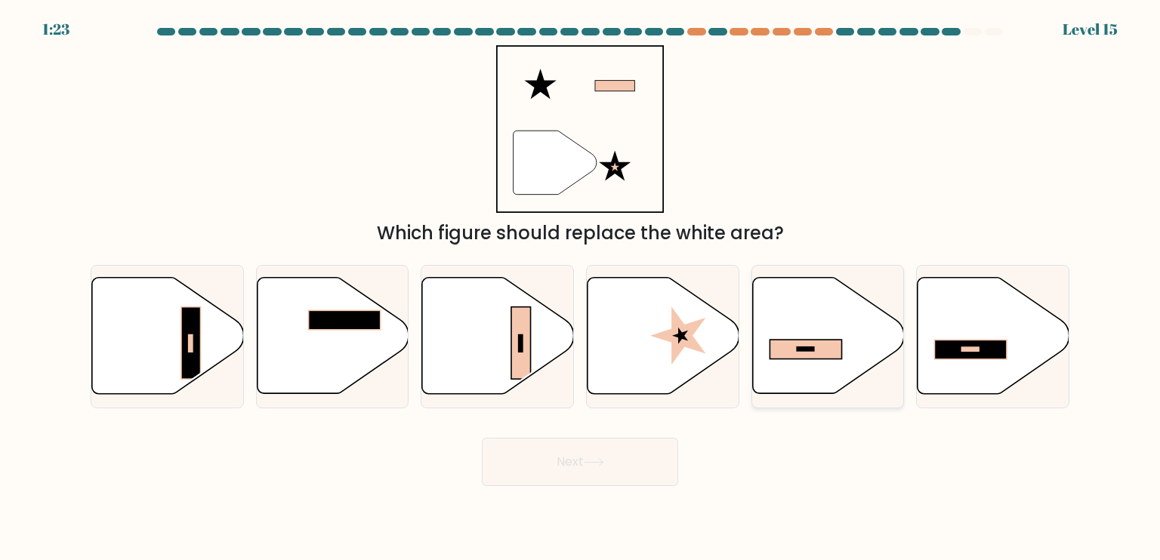
click at [792, 363] on icon at bounding box center [828, 336] width 152 height 116
click at [581, 288] on input "e." at bounding box center [580, 284] width 1 height 8
radio input "true"
click at [588, 468] on button "Next" at bounding box center [580, 462] width 196 height 48
click at [570, 456] on button "Next" at bounding box center [580, 462] width 196 height 48
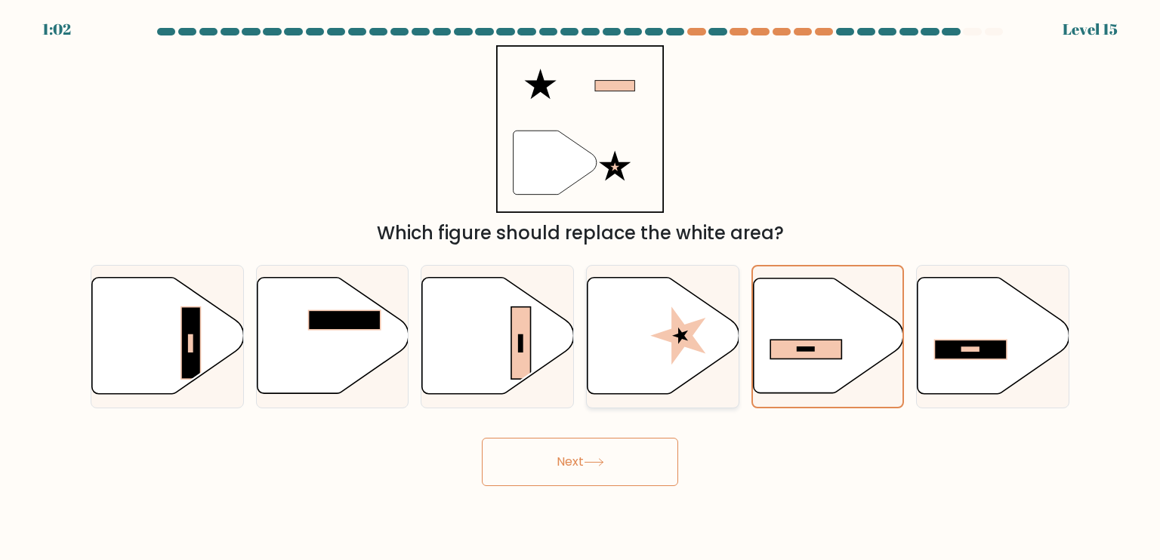
click at [705, 340] on icon at bounding box center [664, 336] width 152 height 116
click at [581, 288] on input "d." at bounding box center [580, 284] width 1 height 8
radio input "true"
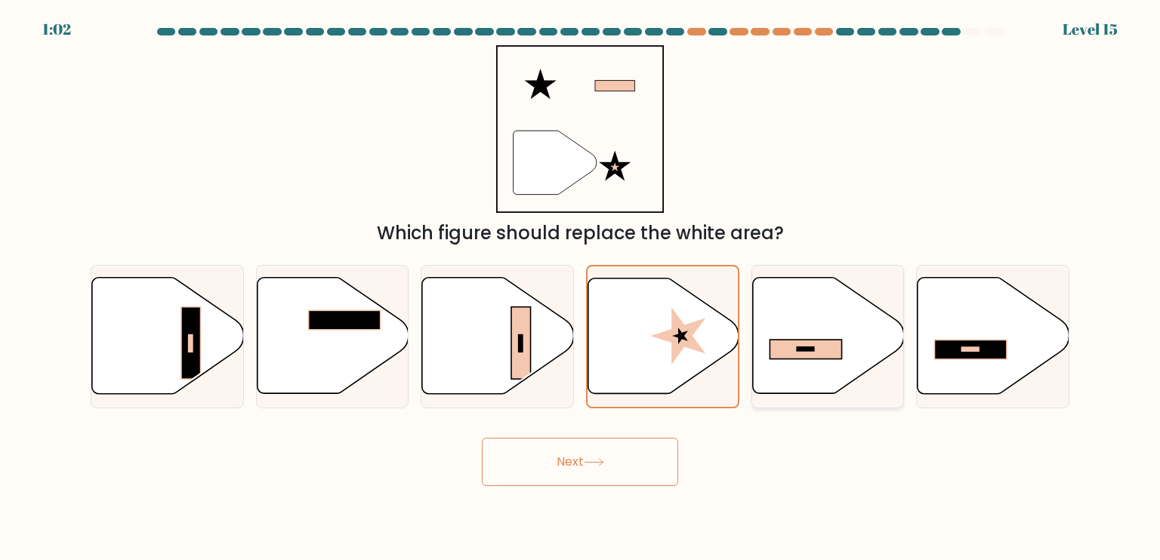
click at [779, 338] on icon at bounding box center [828, 336] width 152 height 116
click at [581, 288] on input "e." at bounding box center [580, 284] width 1 height 8
radio input "true"
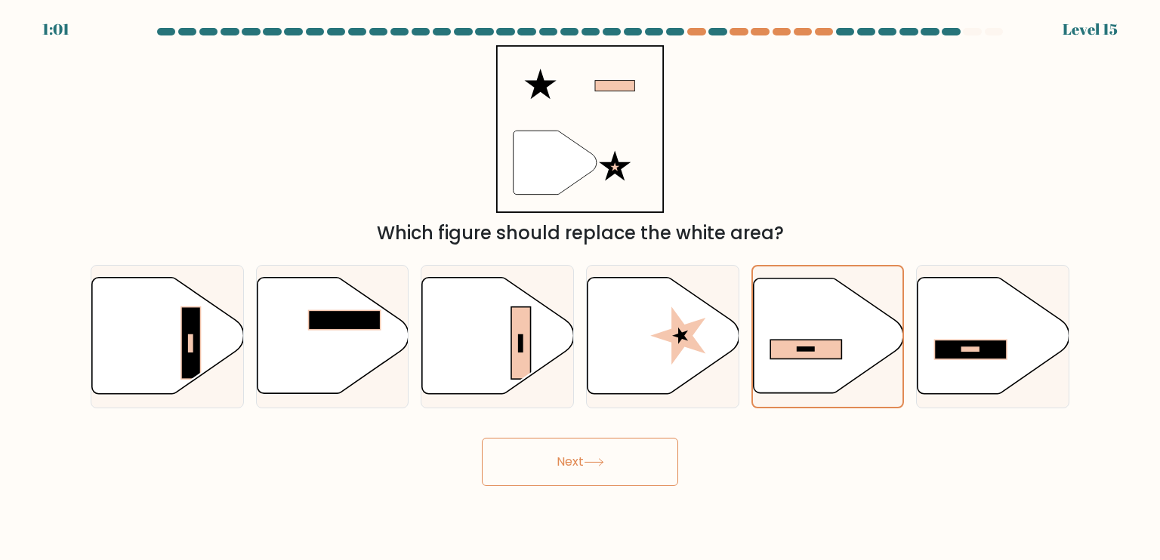
click at [642, 449] on button "Next" at bounding box center [580, 462] width 196 height 48
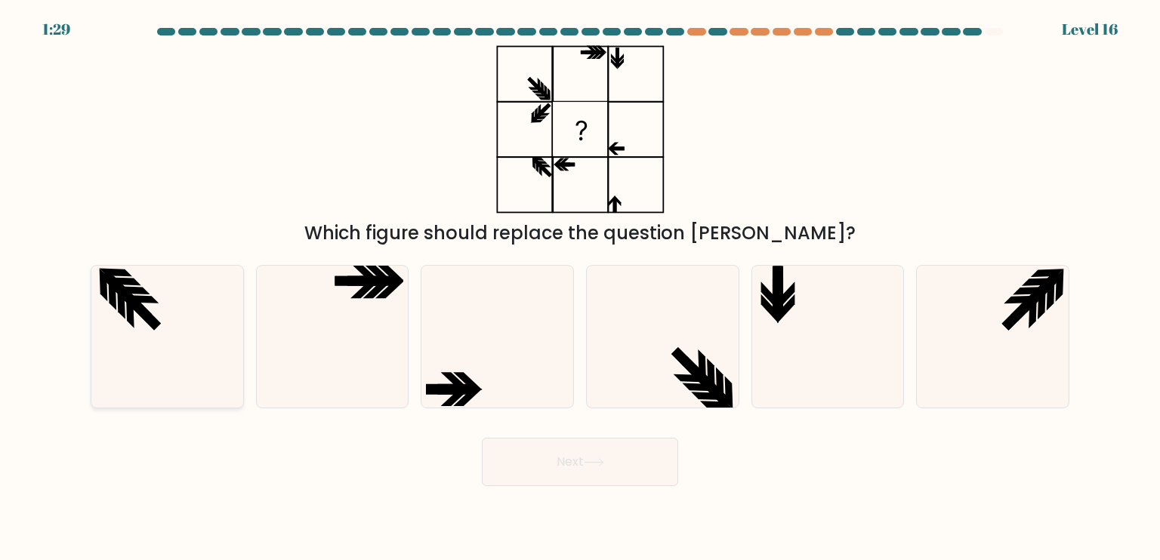
click at [139, 282] on icon at bounding box center [167, 337] width 142 height 142
click at [580, 282] on input "a." at bounding box center [580, 284] width 1 height 8
radio input "true"
click at [760, 329] on icon at bounding box center [828, 337] width 142 height 142
click at [581, 288] on input "e." at bounding box center [580, 284] width 1 height 8
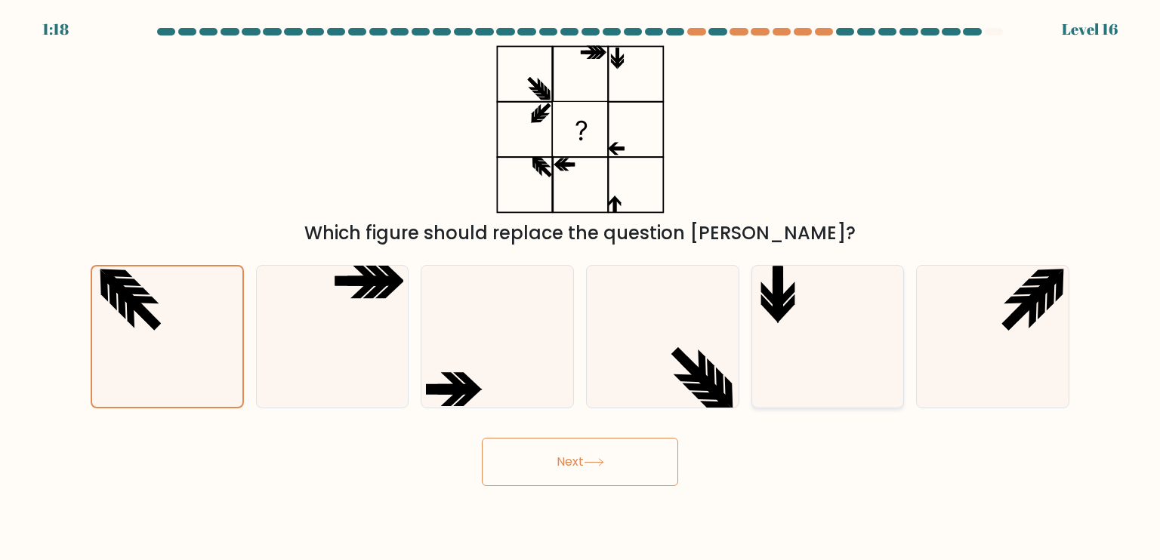
radio input "true"
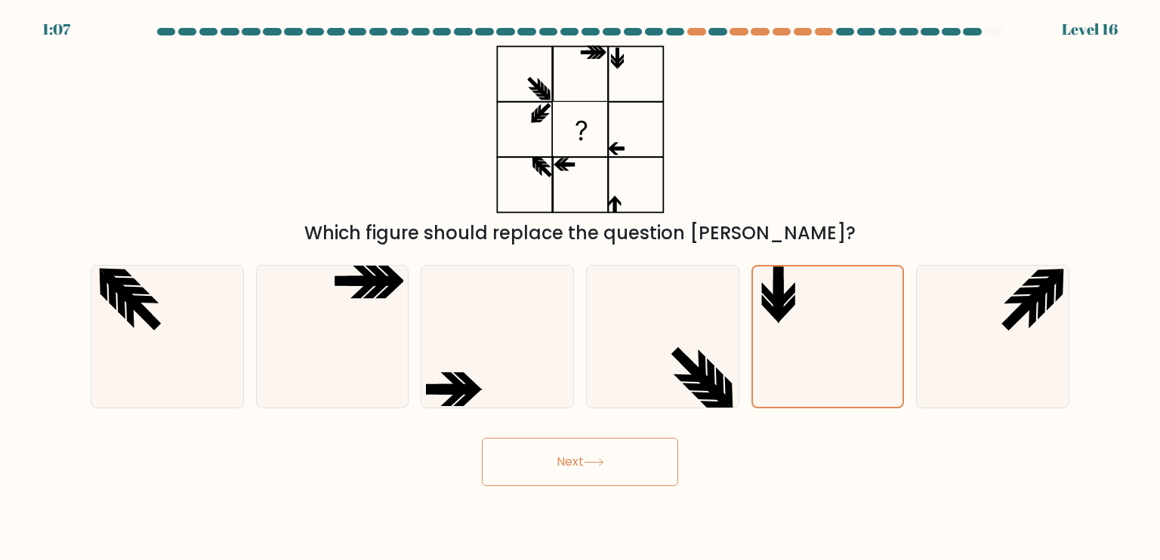
click at [591, 457] on button "Next" at bounding box center [580, 462] width 196 height 48
click at [625, 472] on button "Next" at bounding box center [580, 462] width 196 height 48
click at [829, 333] on icon at bounding box center [828, 337] width 140 height 140
click at [581, 288] on input "e." at bounding box center [580, 284] width 1 height 8
click at [622, 463] on button "Next" at bounding box center [580, 462] width 196 height 48
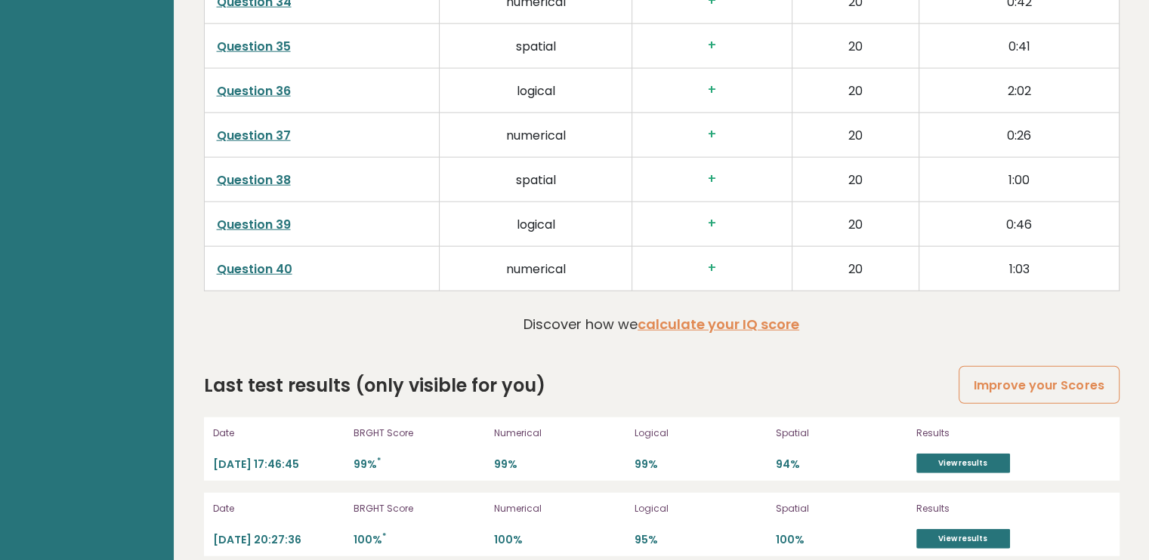
scroll to position [3986, 0]
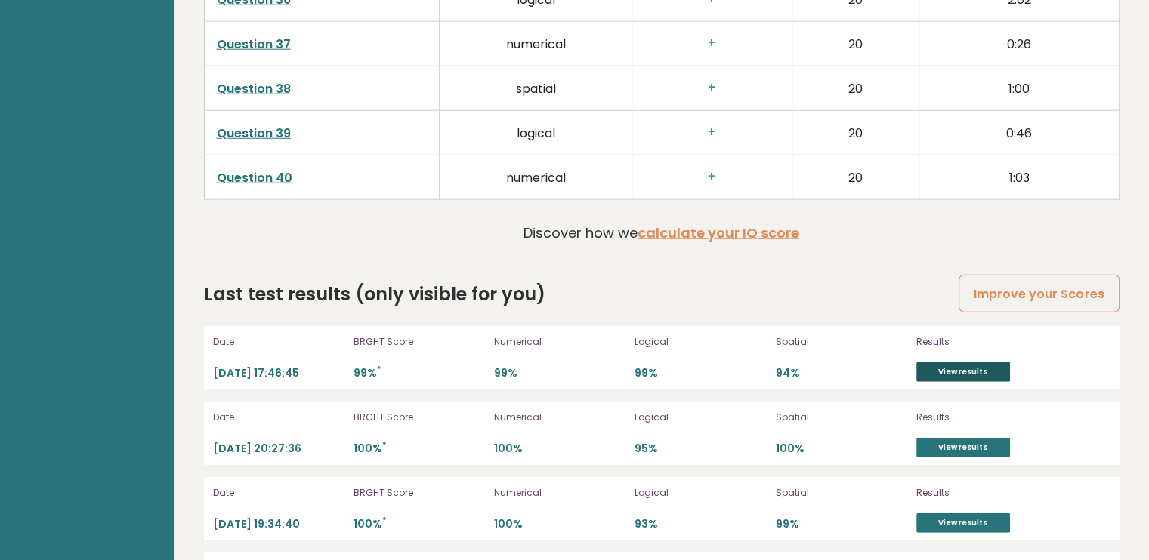
click at [973, 366] on link "View results" at bounding box center [963, 373] width 94 height 20
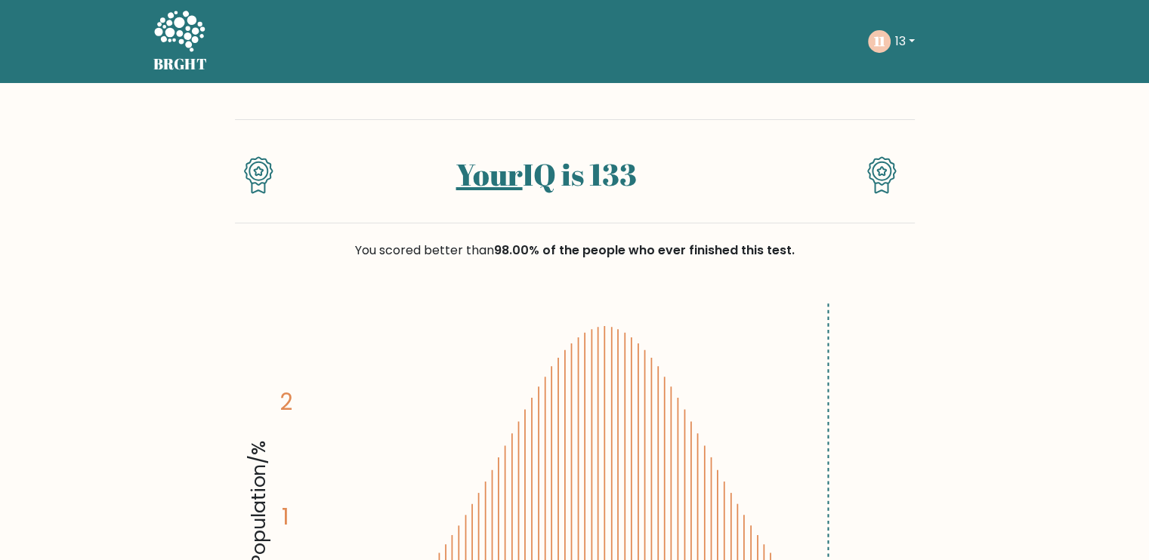
click at [172, 28] on icon at bounding box center [179, 32] width 52 height 45
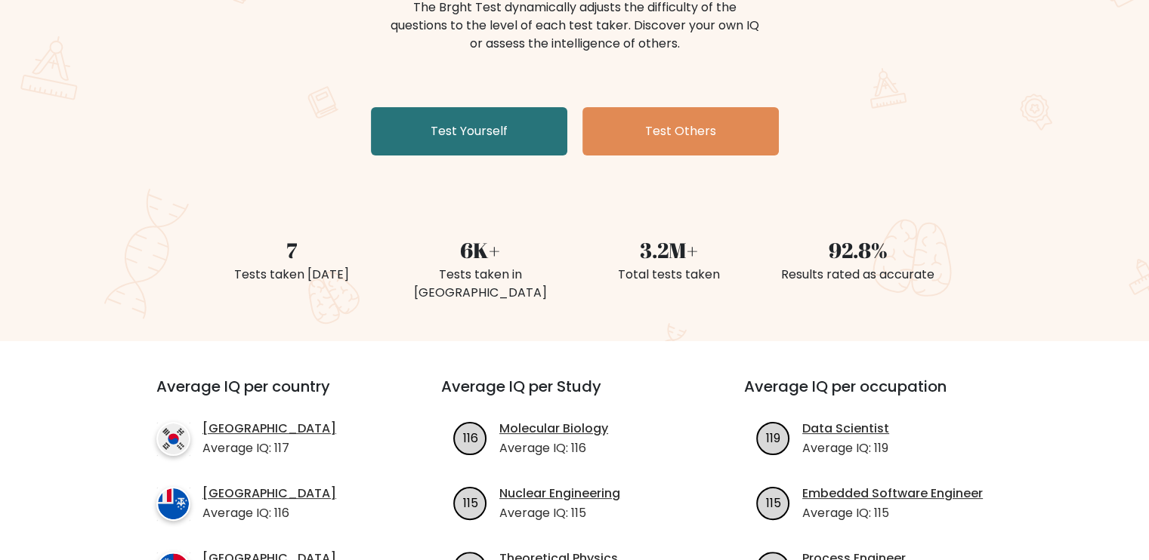
scroll to position [403, 0]
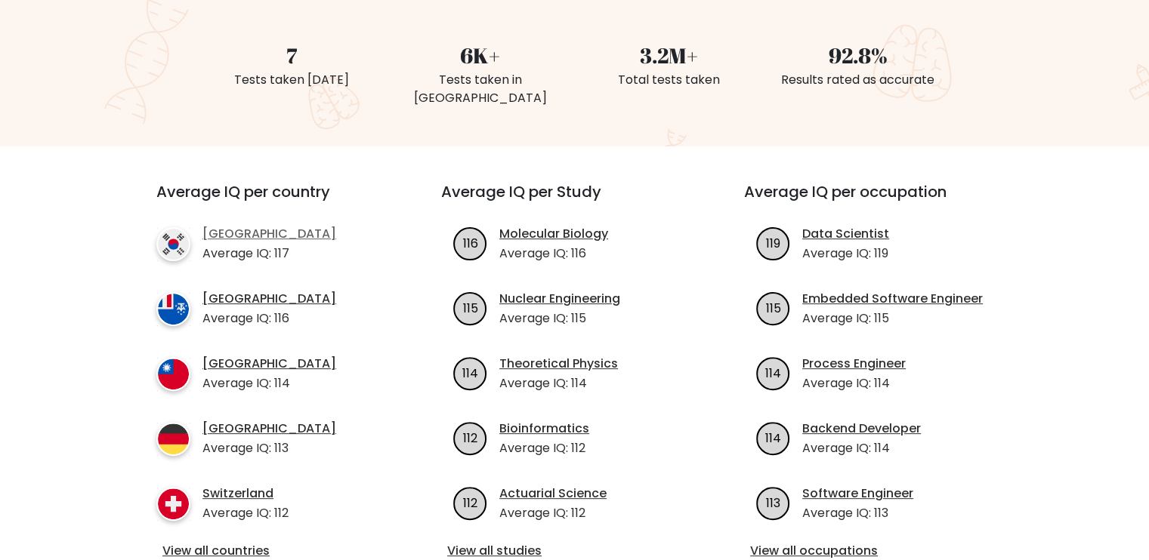
click at [237, 225] on link "[GEOGRAPHIC_DATA]" at bounding box center [269, 234] width 134 height 18
